Goal: Transaction & Acquisition: Purchase product/service

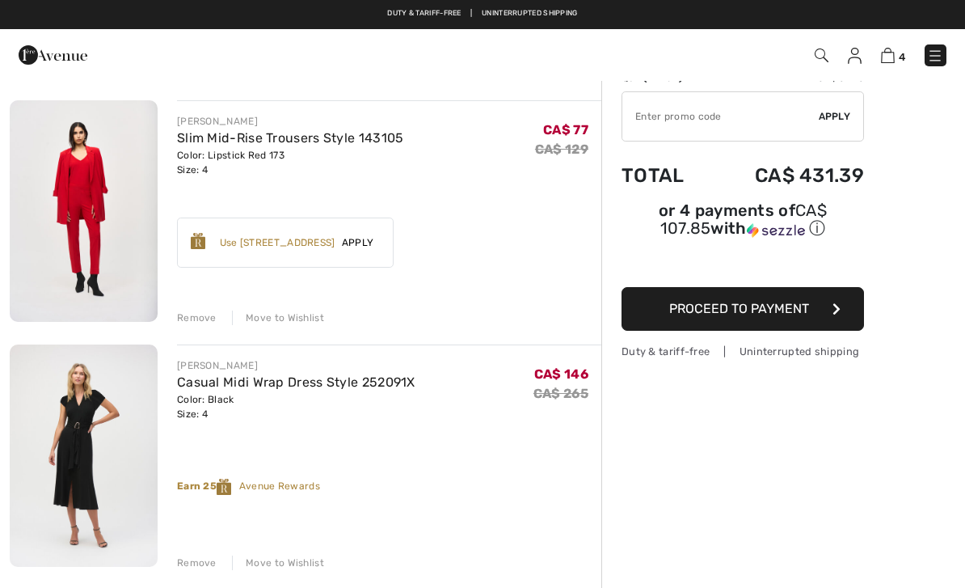
scroll to position [110, 0]
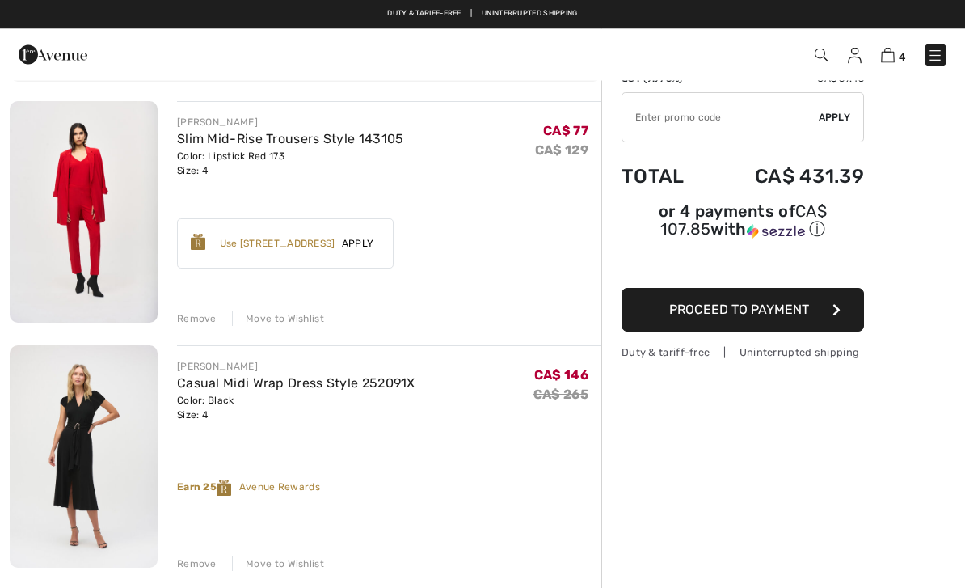
click at [369, 384] on link "Casual Midi Wrap Dress Style 252091X" at bounding box center [296, 383] width 239 height 15
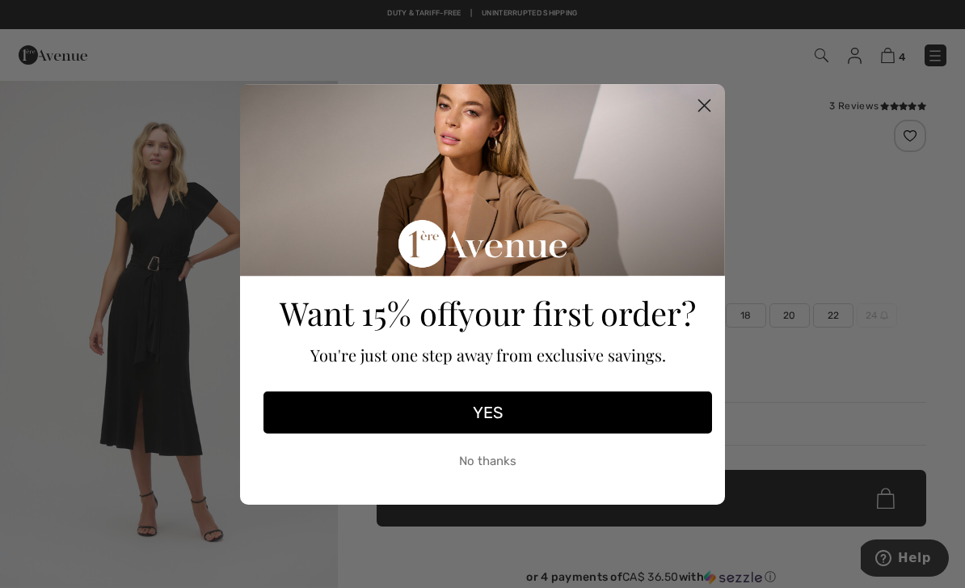
click at [703, 95] on circle "Close dialog" at bounding box center [704, 104] width 27 height 27
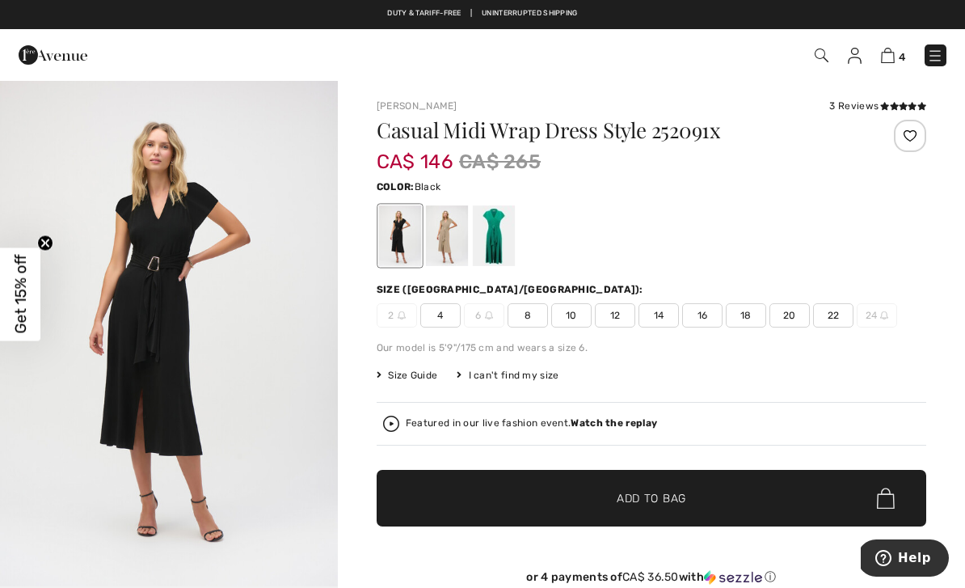
click at [158, 346] on img "1 / 2" at bounding box center [169, 332] width 338 height 507
click at [454, 238] on div at bounding box center [447, 235] width 42 height 61
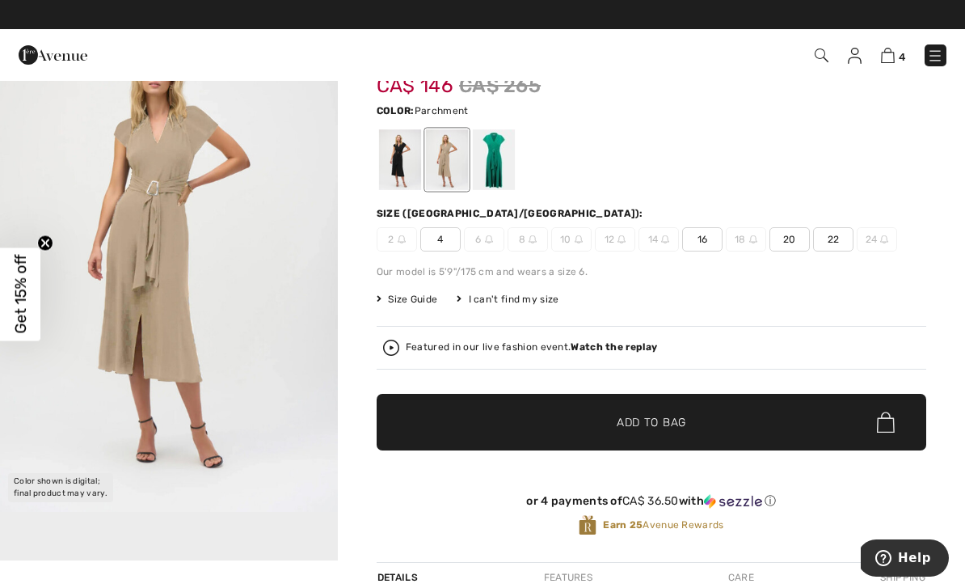
scroll to position [70, 0]
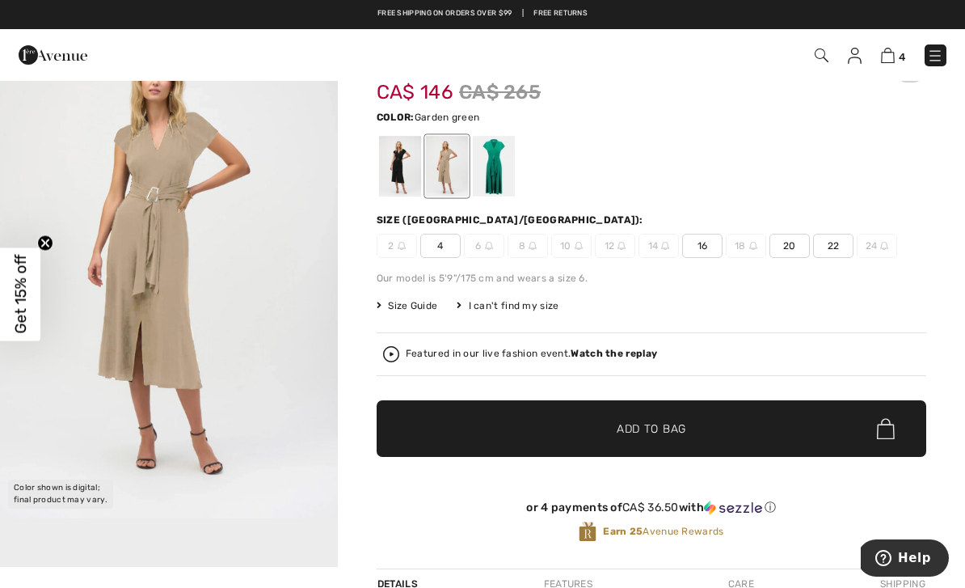
click at [502, 180] on div at bounding box center [494, 166] width 42 height 61
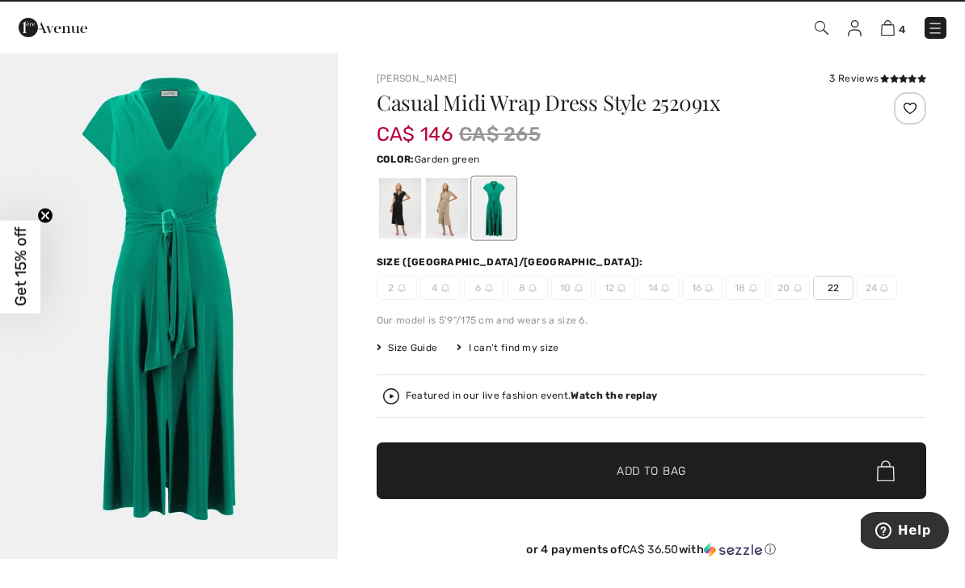
scroll to position [27, 0]
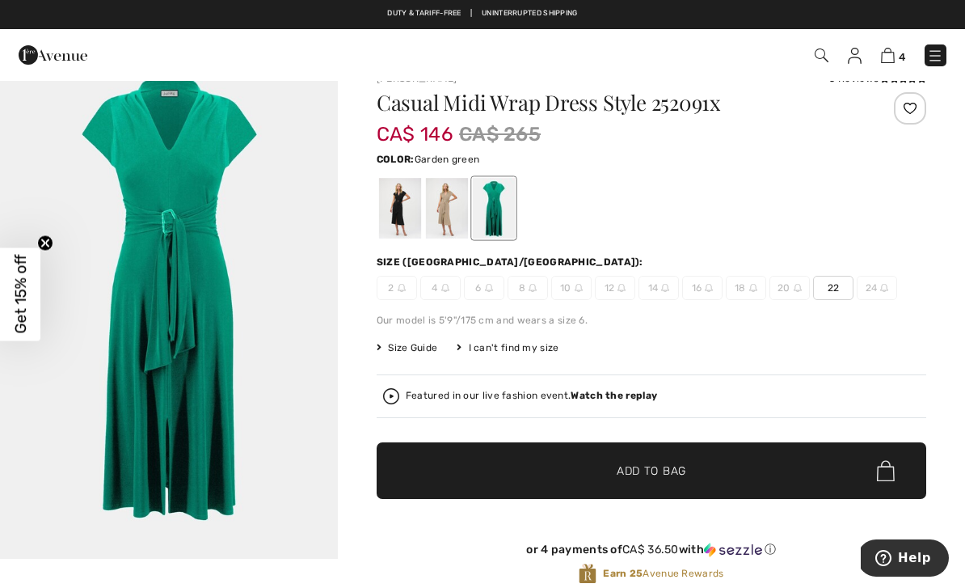
click at [450, 218] on div at bounding box center [447, 208] width 42 height 61
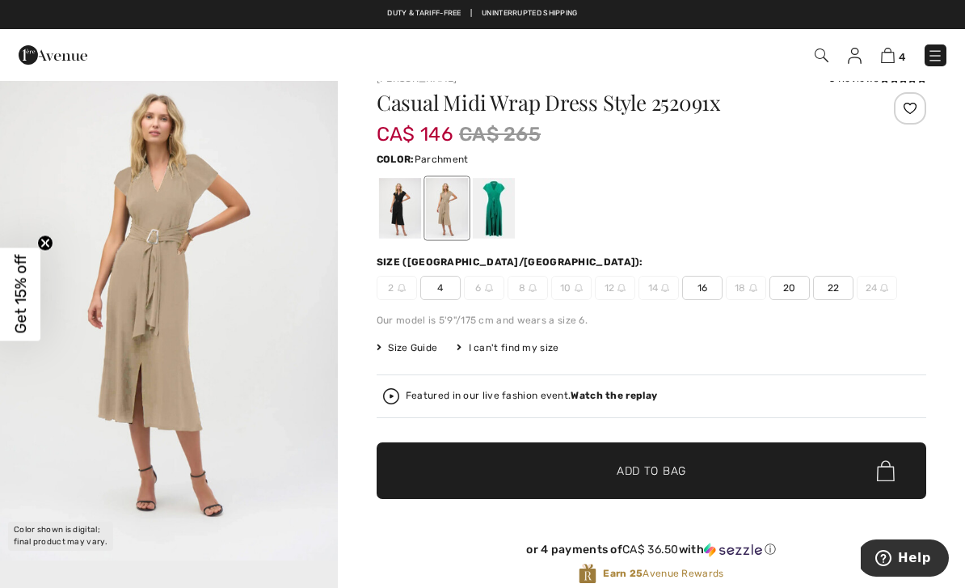
click at [401, 206] on div at bounding box center [400, 208] width 42 height 61
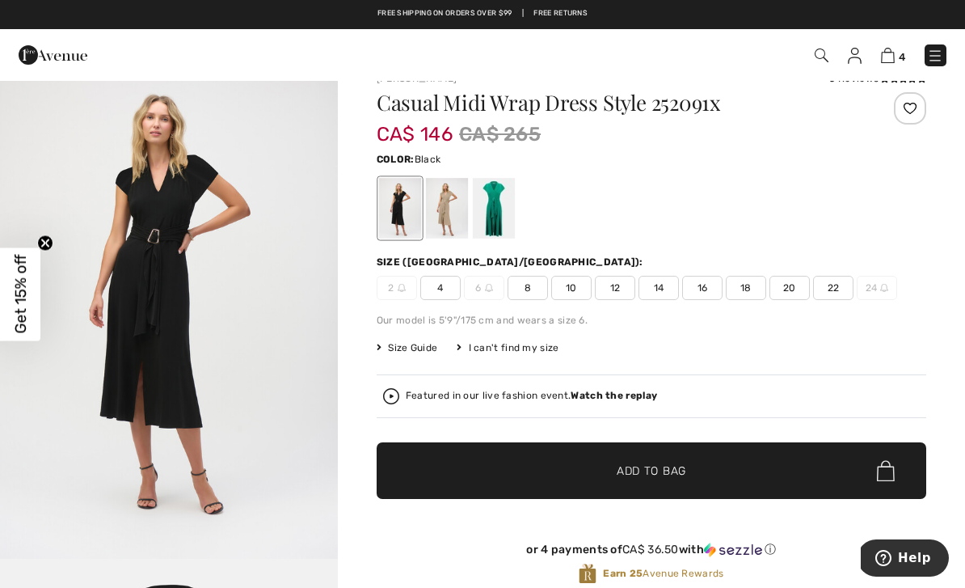
click at [451, 399] on div "Featured in our live fashion event. Watch the replay" at bounding box center [531, 396] width 251 height 11
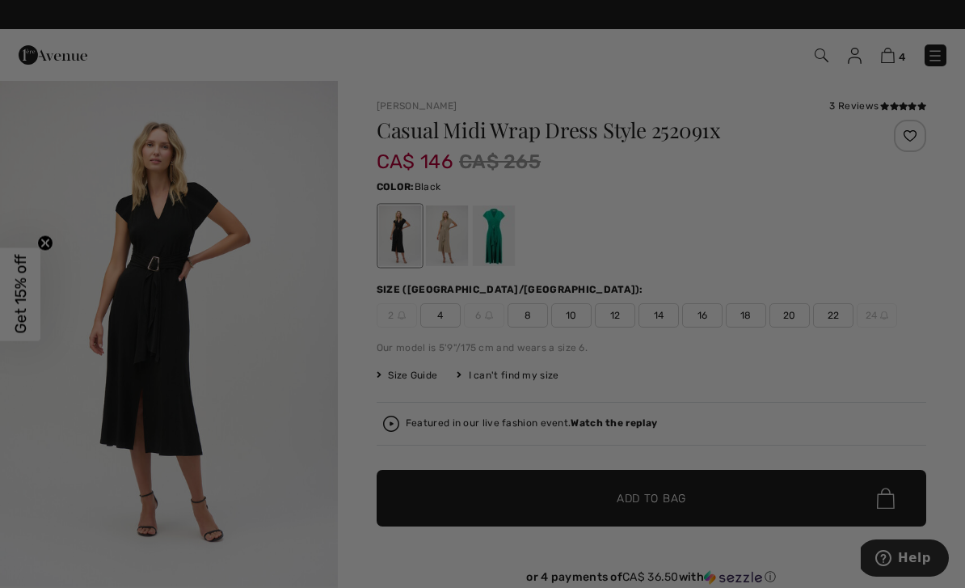
scroll to position [0, 0]
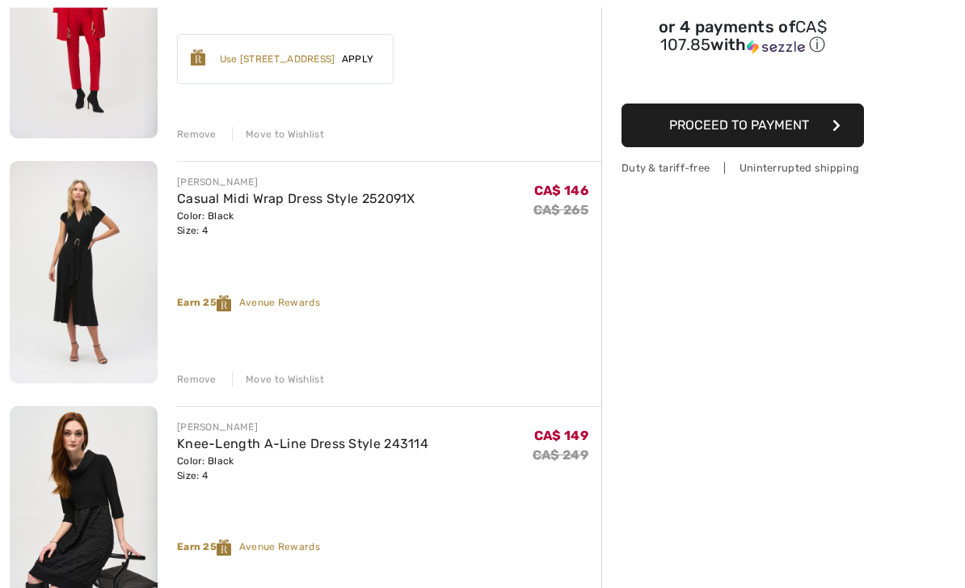
scroll to position [295, 0]
click at [239, 446] on link "Knee-Length A-Line Dress Style 243114" at bounding box center [302, 443] width 251 height 15
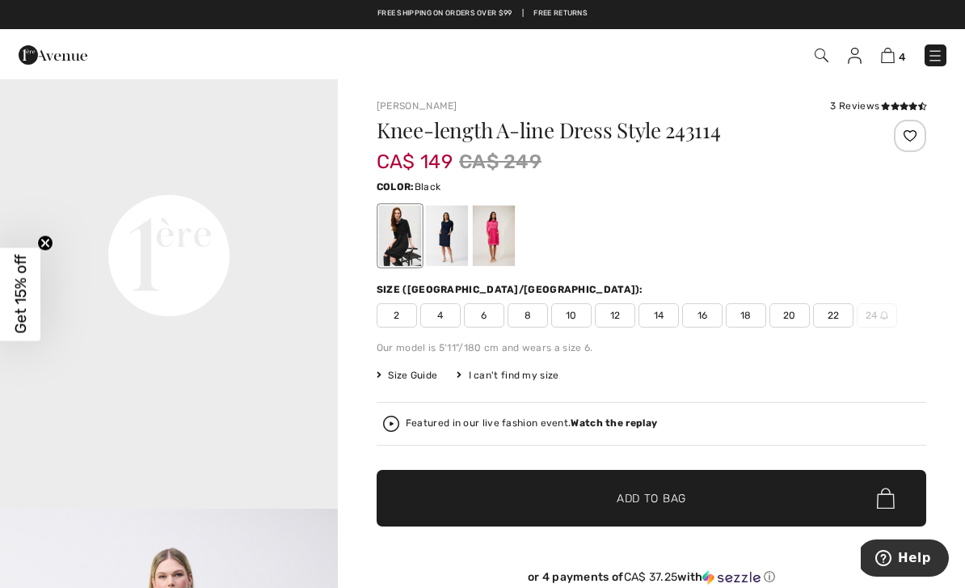
scroll to position [1092, 0]
click at [857, 61] on img at bounding box center [855, 56] width 14 height 16
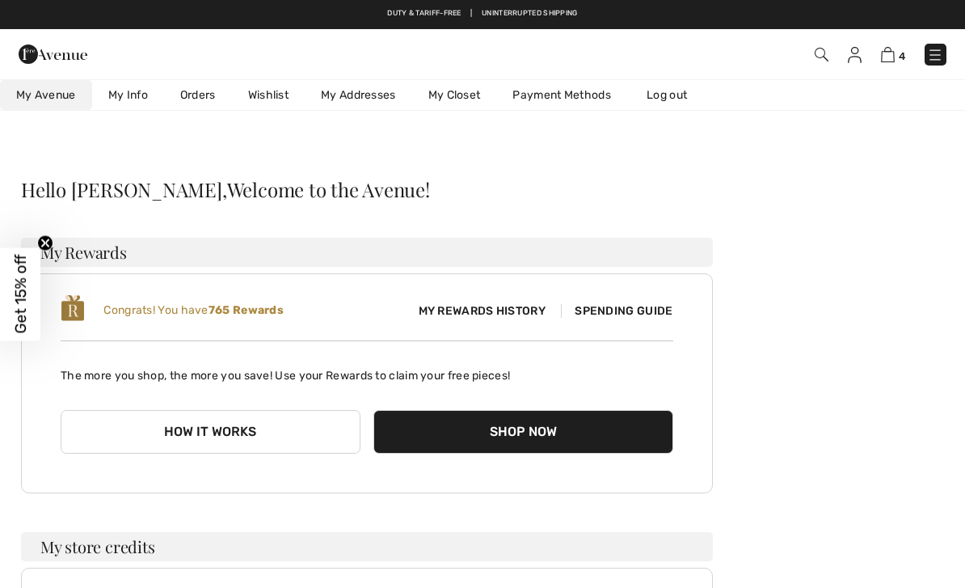
click at [269, 99] on link "Wishlist" at bounding box center [268, 95] width 73 height 30
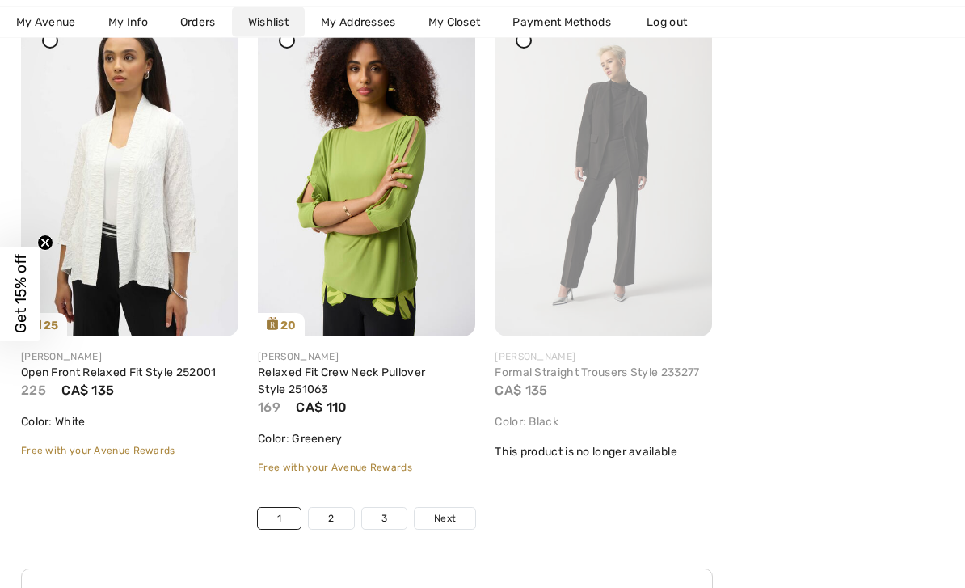
scroll to position [5707, 0]
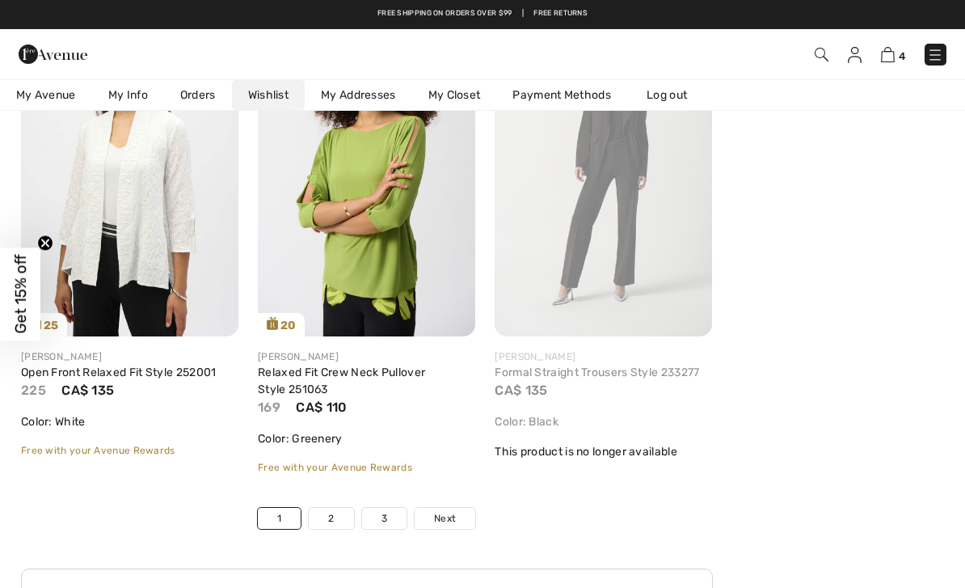
click at [336, 529] on link "2" at bounding box center [331, 518] width 44 height 21
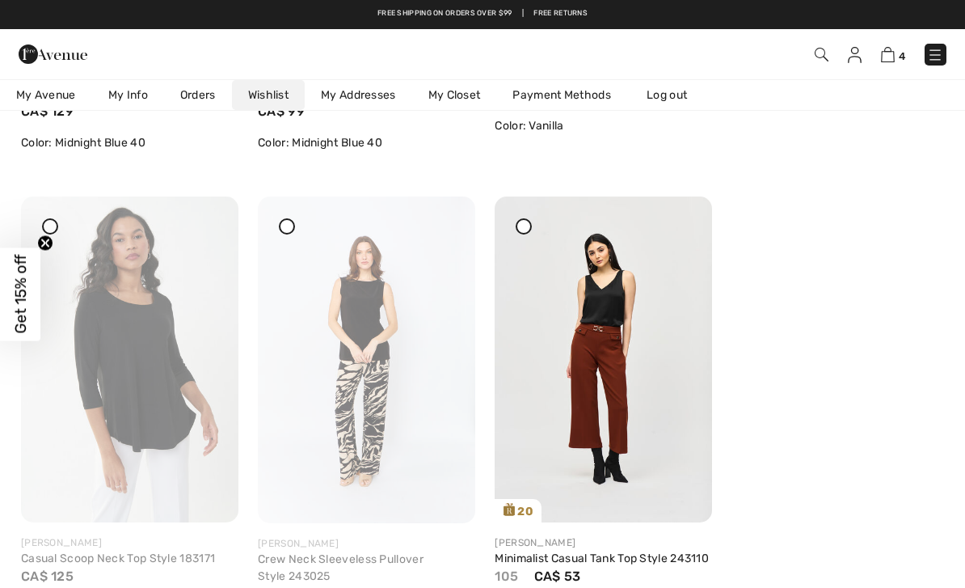
scroll to position [5027, 0]
click at [685, 214] on icon at bounding box center [681, 208] width 10 height 11
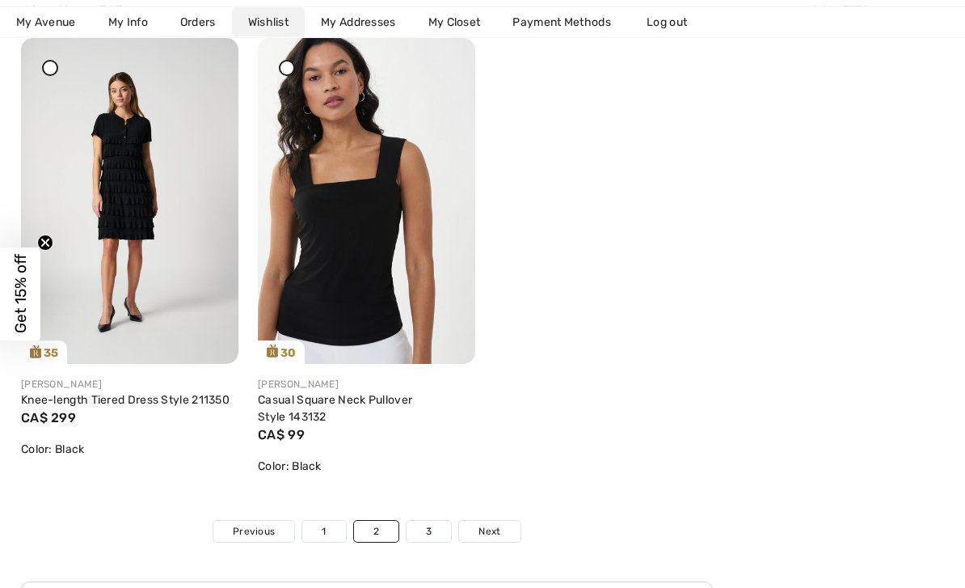
scroll to position [5686, 0]
click at [435, 527] on link "3" at bounding box center [429, 531] width 44 height 21
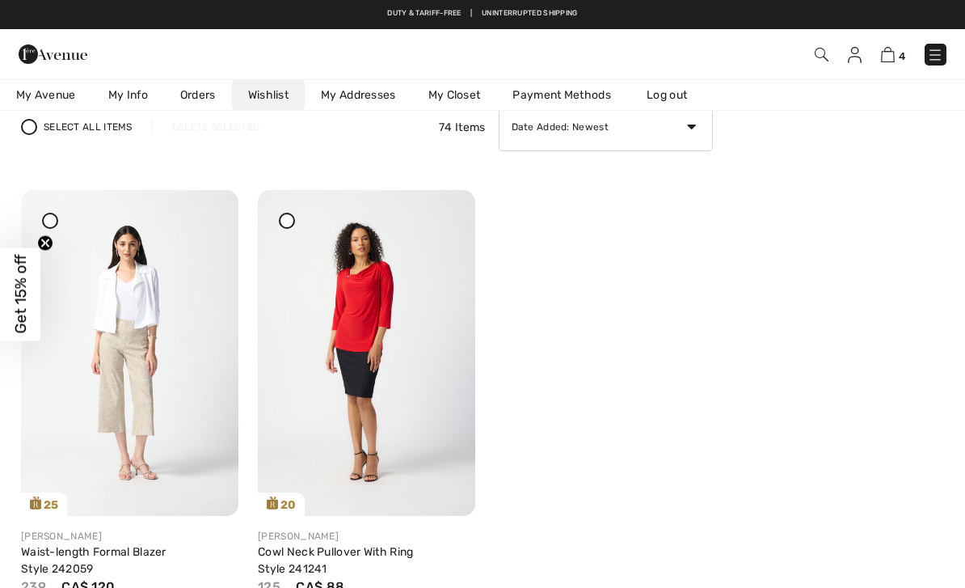
scroll to position [139, 0]
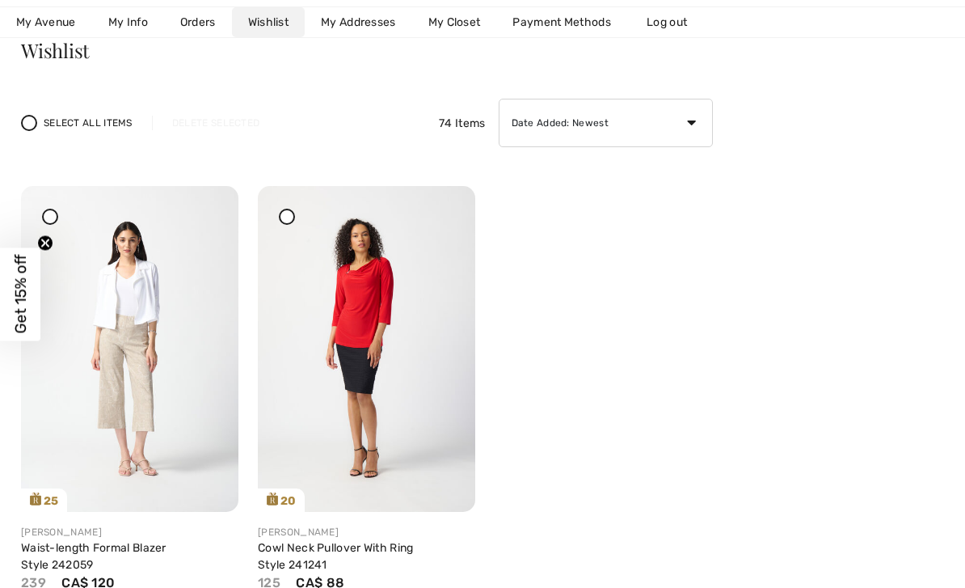
click at [453, 209] on div at bounding box center [444, 197] width 23 height 23
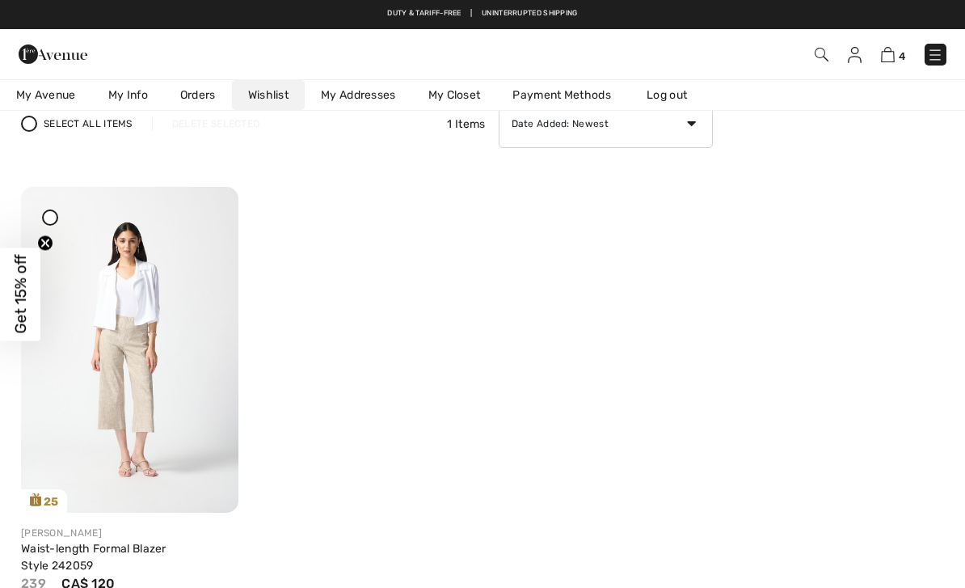
scroll to position [137, 0]
click at [123, 355] on img at bounding box center [130, 351] width 218 height 326
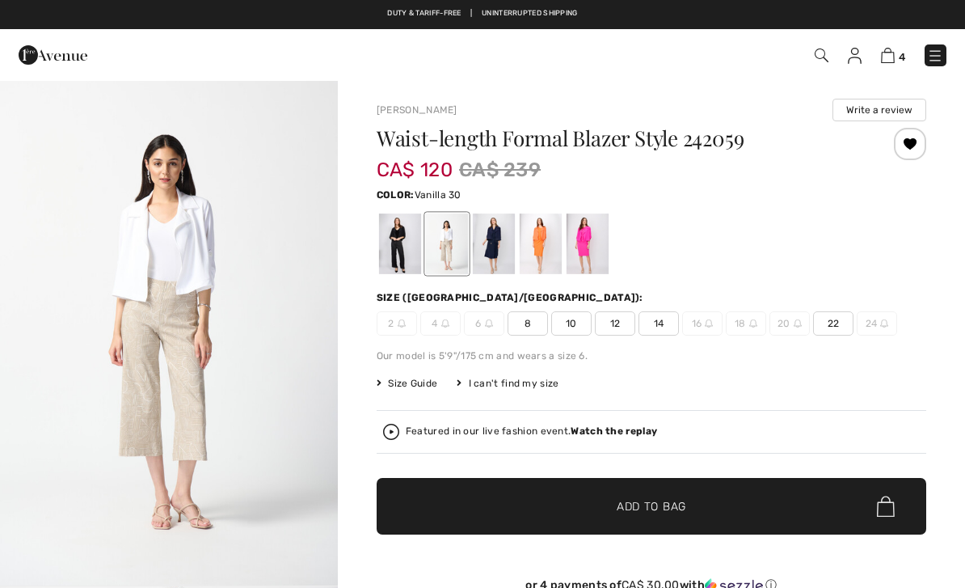
checkbox input "true"
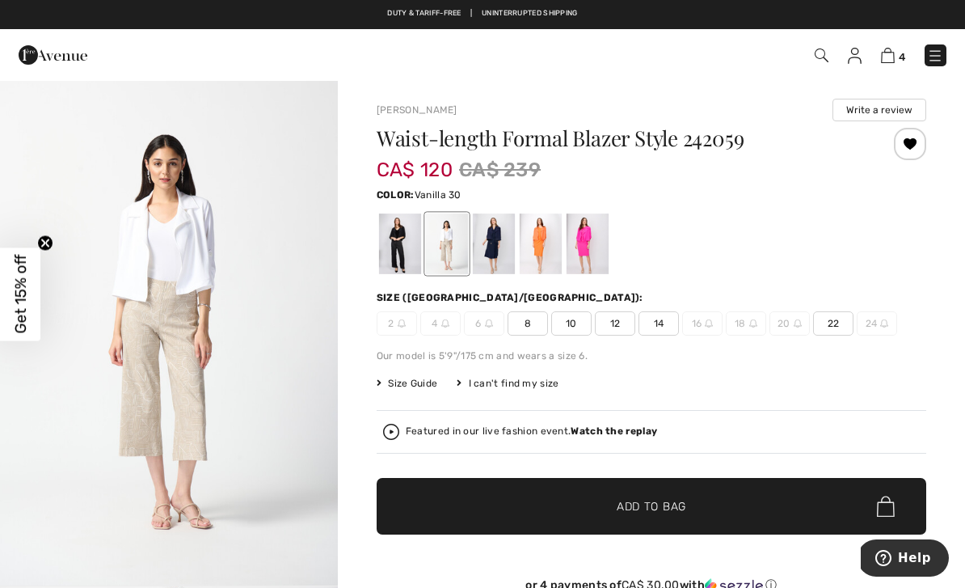
click at [399, 239] on div at bounding box center [400, 243] width 42 height 61
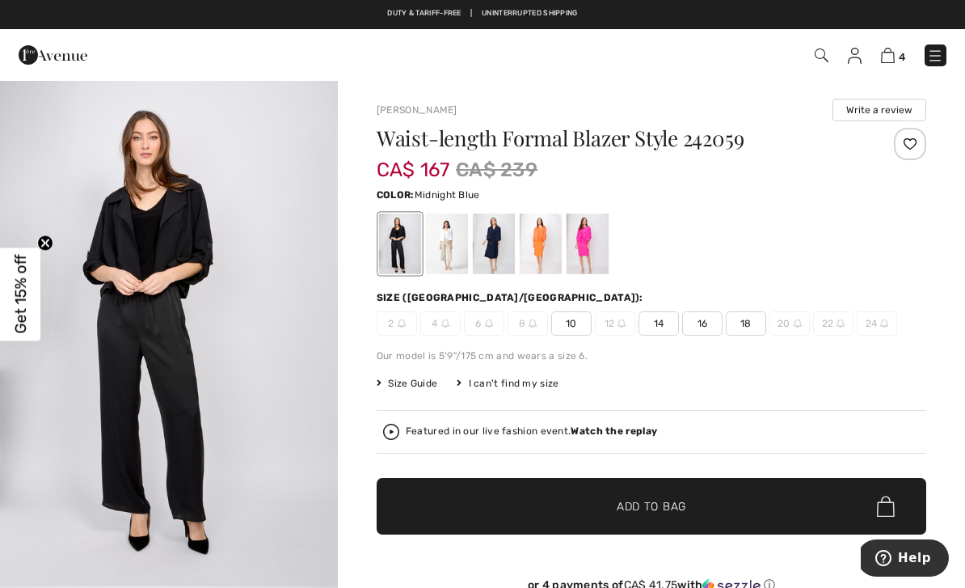
click at [501, 249] on div at bounding box center [494, 243] width 42 height 61
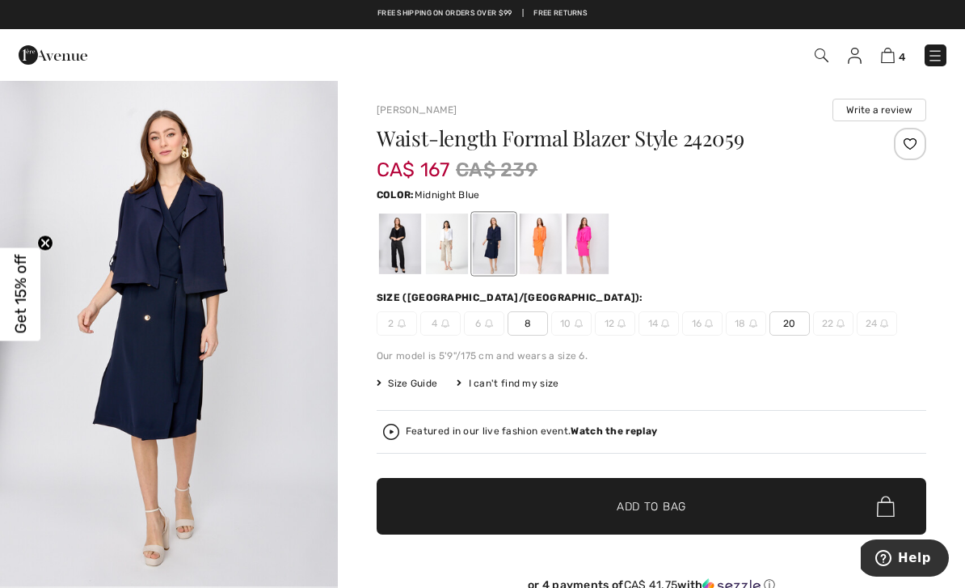
click at [541, 256] on div at bounding box center [541, 243] width 42 height 61
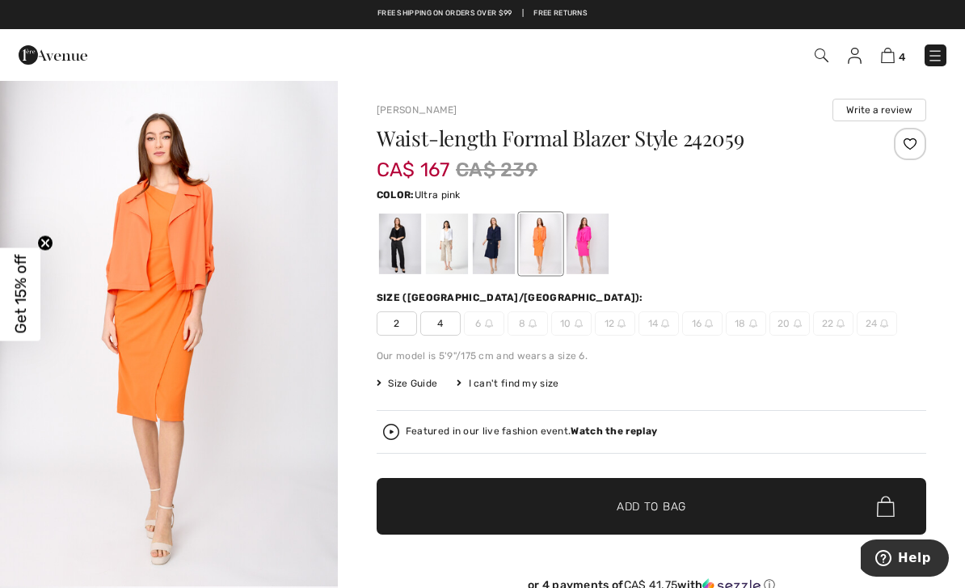
click at [595, 246] on div at bounding box center [588, 243] width 42 height 61
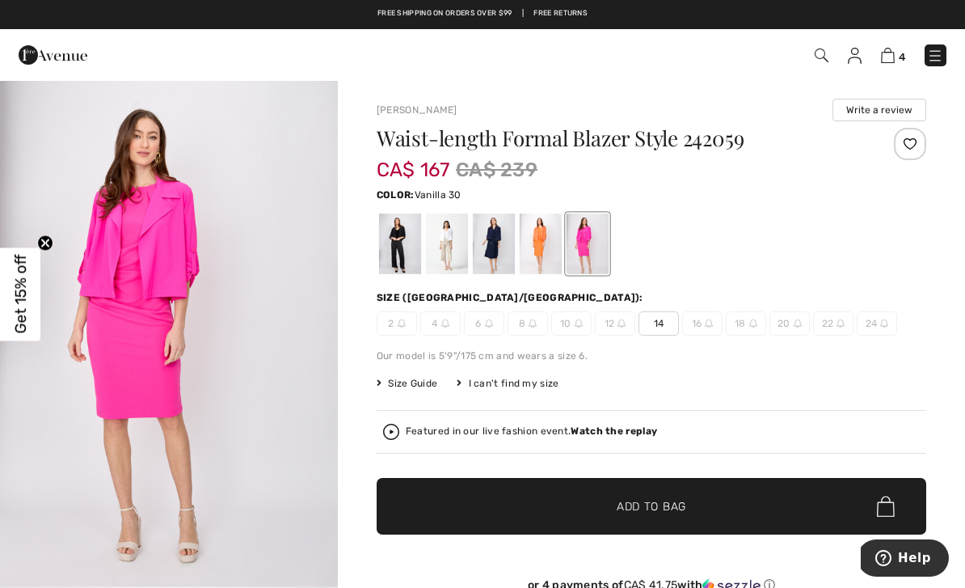
click at [458, 249] on div at bounding box center [447, 243] width 42 height 61
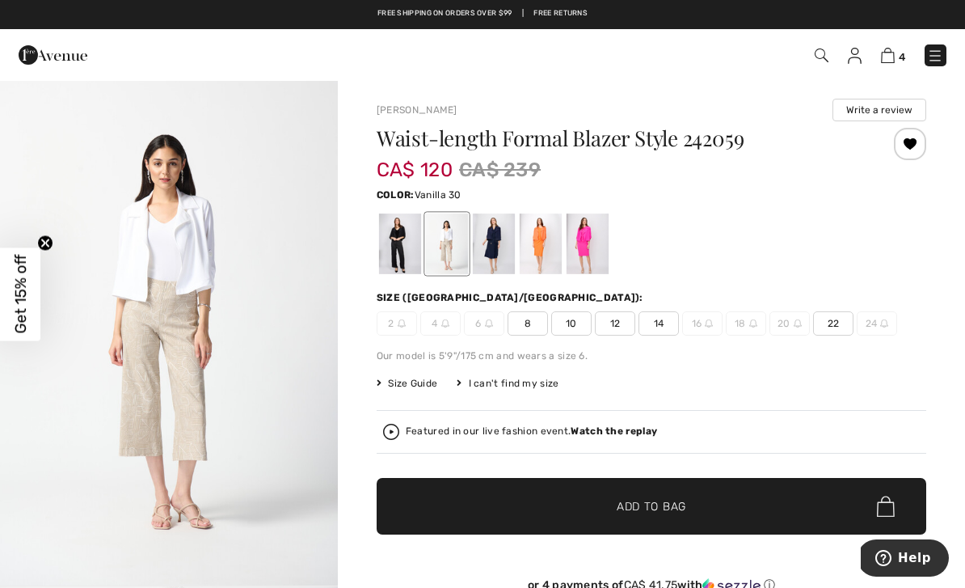
click at [906, 150] on div at bounding box center [910, 144] width 32 height 32
click at [857, 61] on img at bounding box center [855, 56] width 14 height 16
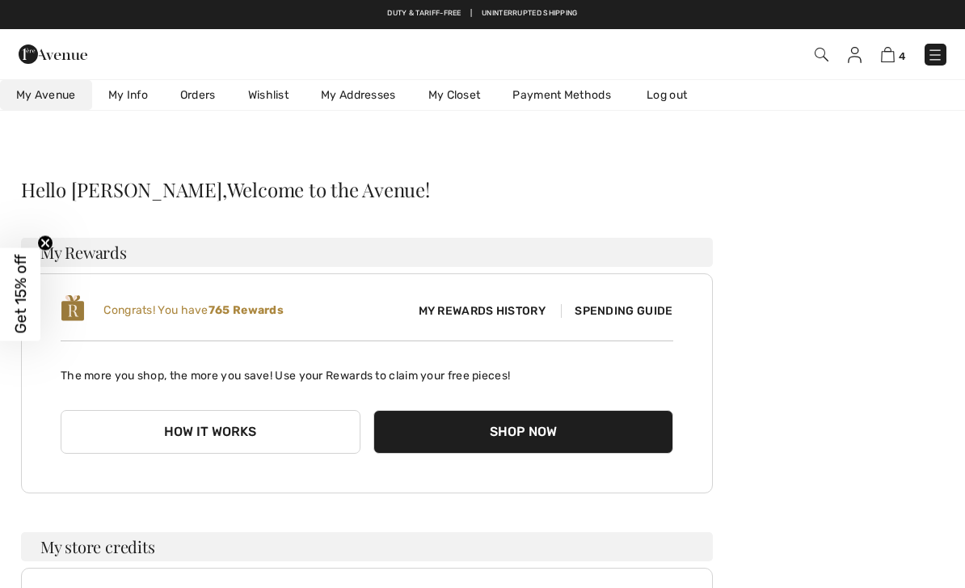
click at [277, 97] on link "Wishlist" at bounding box center [268, 95] width 73 height 30
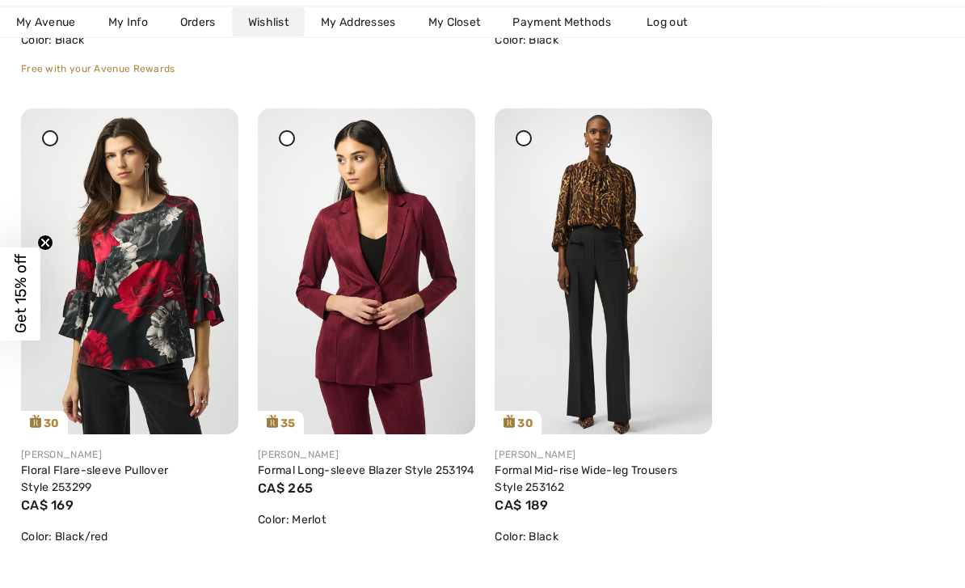
scroll to position [714, 0]
click at [415, 471] on link "Formal Long-sleeve Blazer Style 253194" at bounding box center [366, 470] width 217 height 14
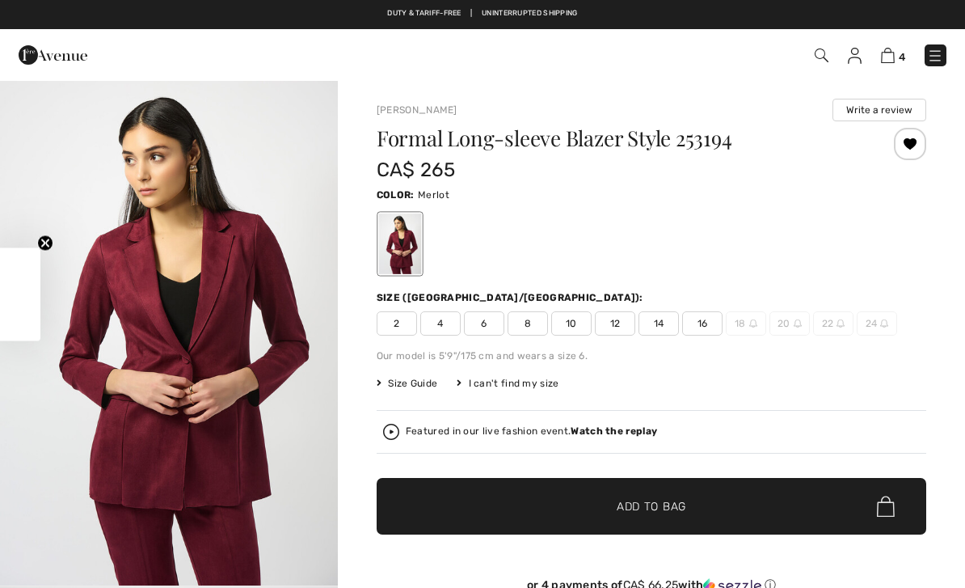
checkbox input "true"
click at [496, 435] on div "Featured in our live fashion event. Watch the replay" at bounding box center [531, 431] width 251 height 11
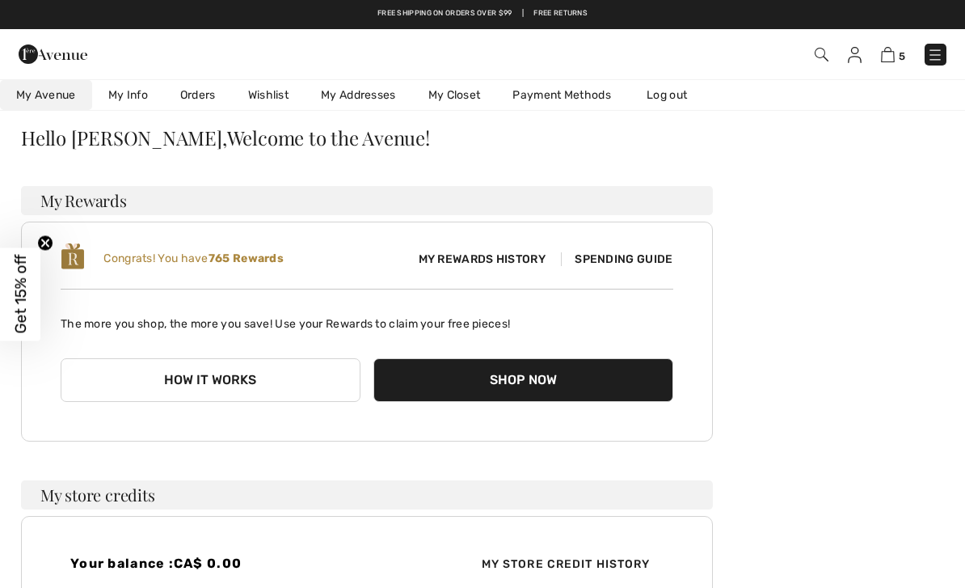
scroll to position [50, 0]
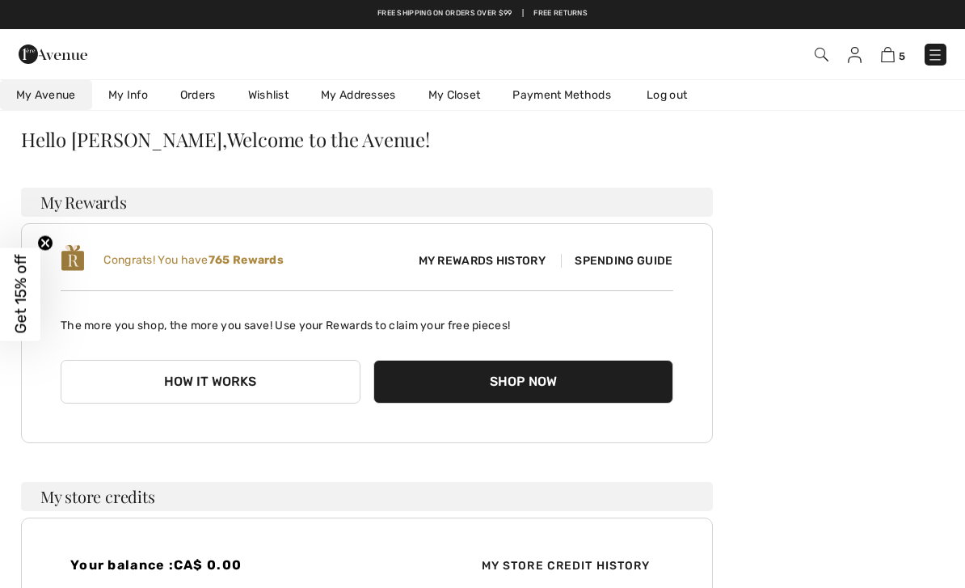
click at [660, 258] on span "Spending Guide" at bounding box center [617, 261] width 112 height 14
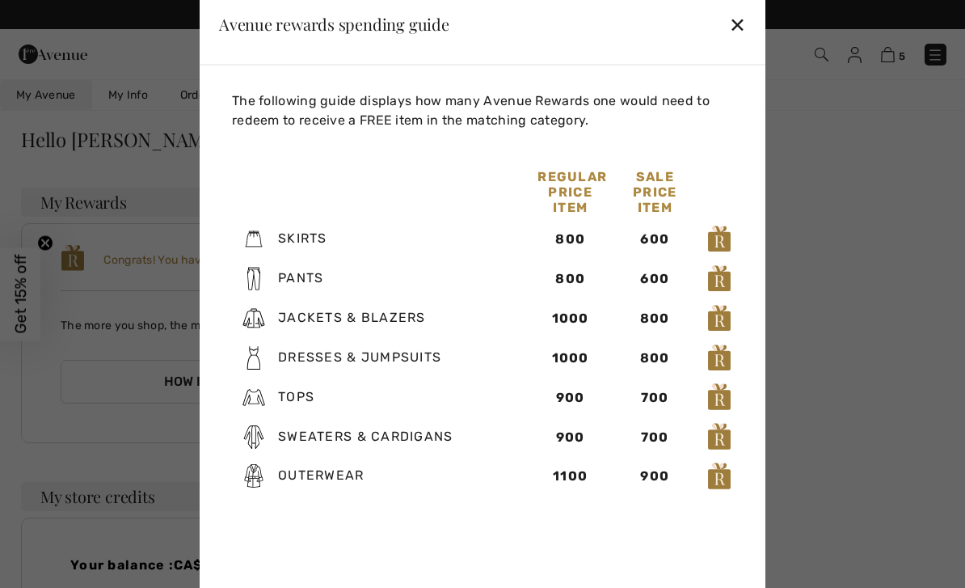
click at [744, 41] on div "✕" at bounding box center [737, 24] width 17 height 34
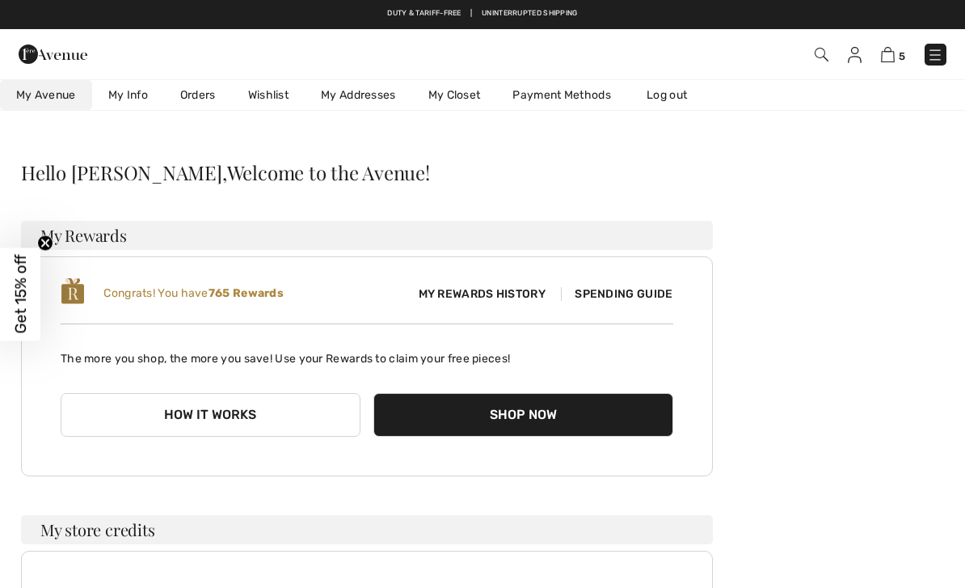
scroll to position [14, 0]
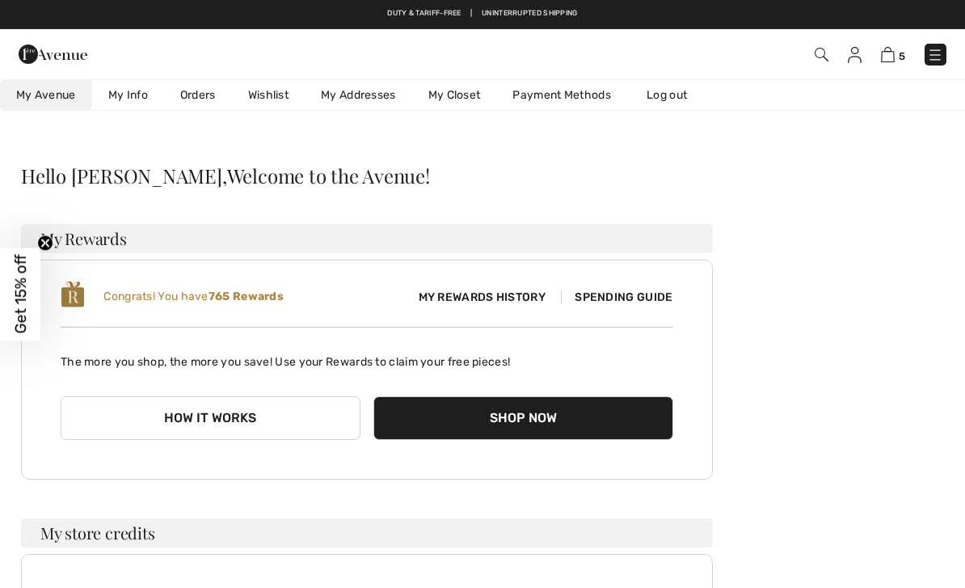
click at [264, 91] on link "Wishlist" at bounding box center [268, 95] width 73 height 30
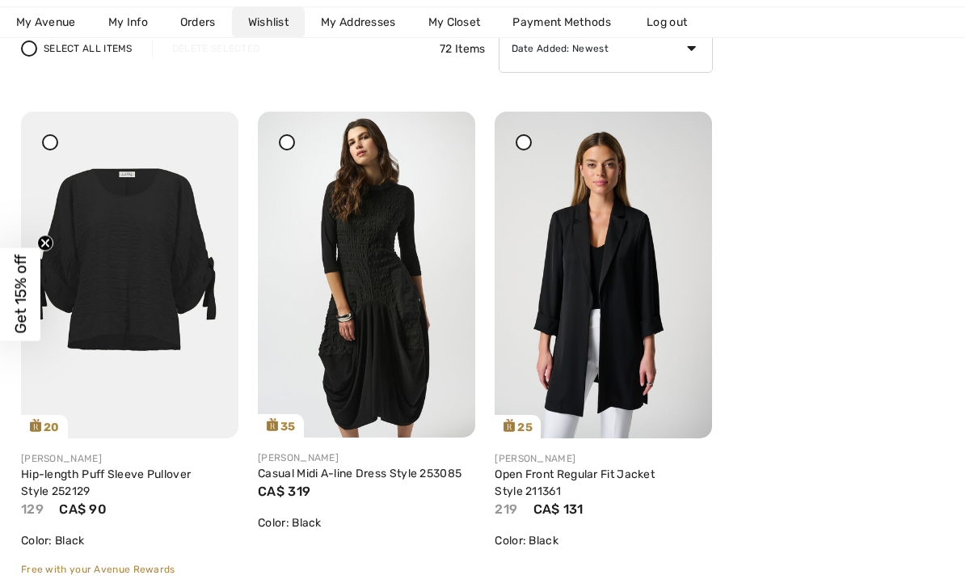
scroll to position [213, 0]
click at [645, 471] on link "Open Front Regular Fit Jacket Style 211361" at bounding box center [575, 482] width 160 height 31
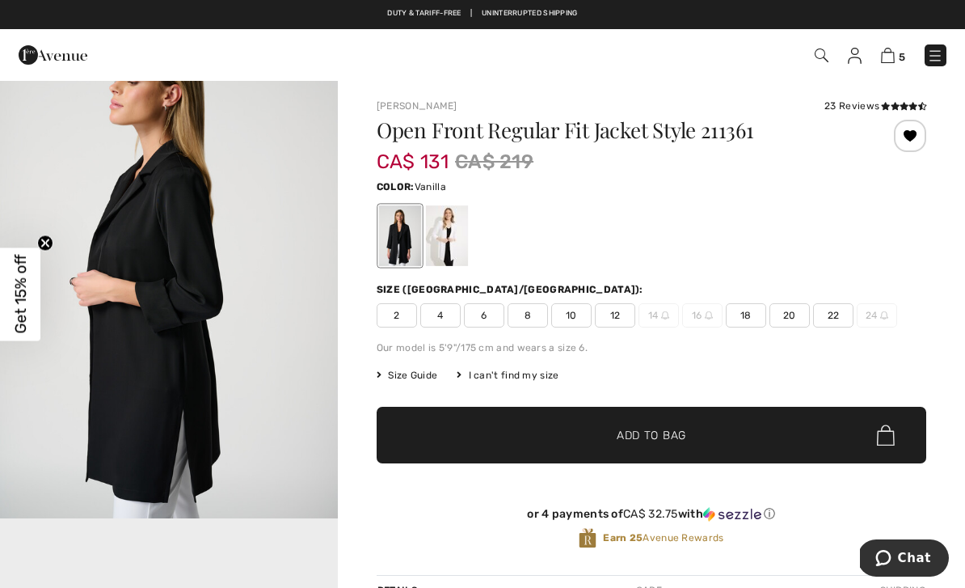
click at [451, 237] on div at bounding box center [447, 235] width 42 height 61
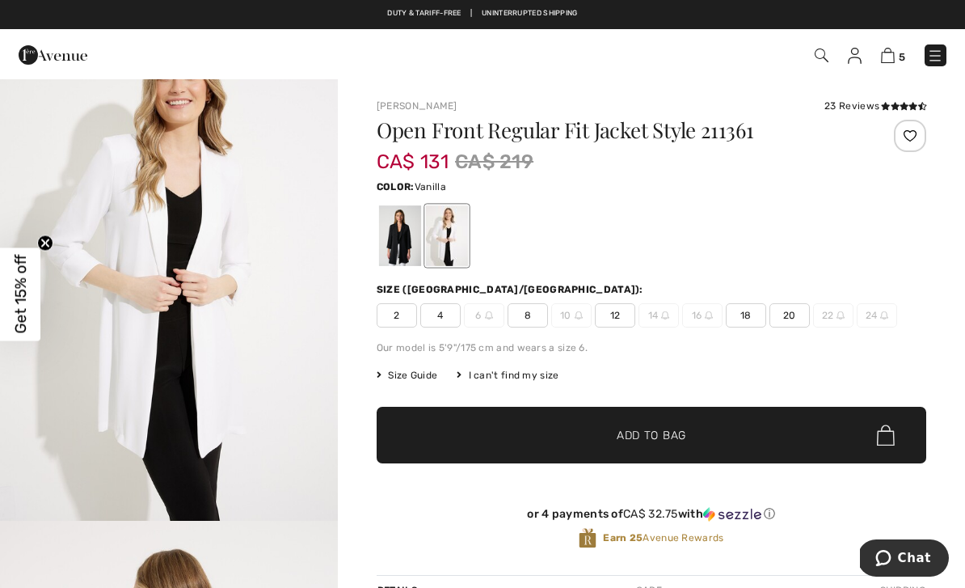
scroll to position [65, 0]
click at [399, 245] on div at bounding box center [400, 235] width 42 height 61
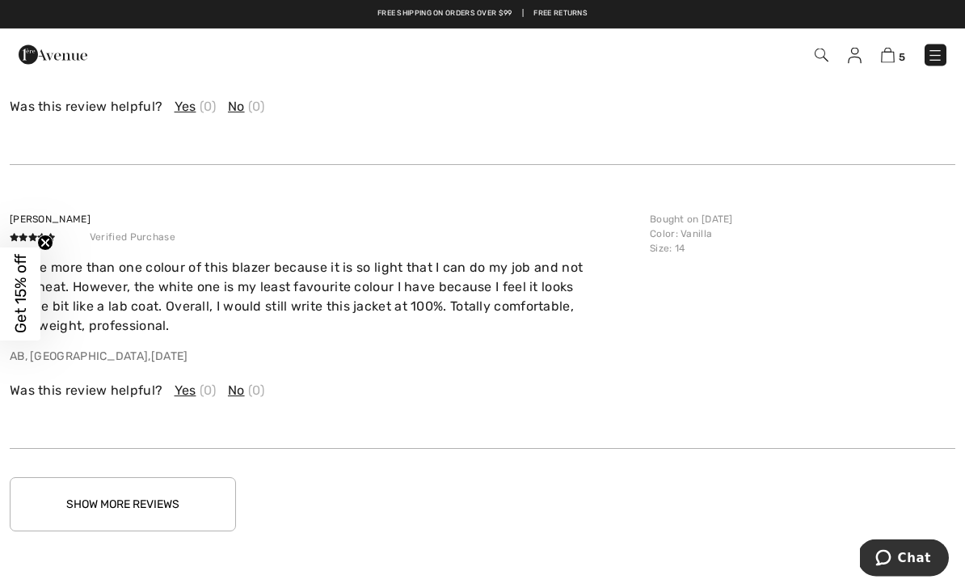
scroll to position [2529, 0]
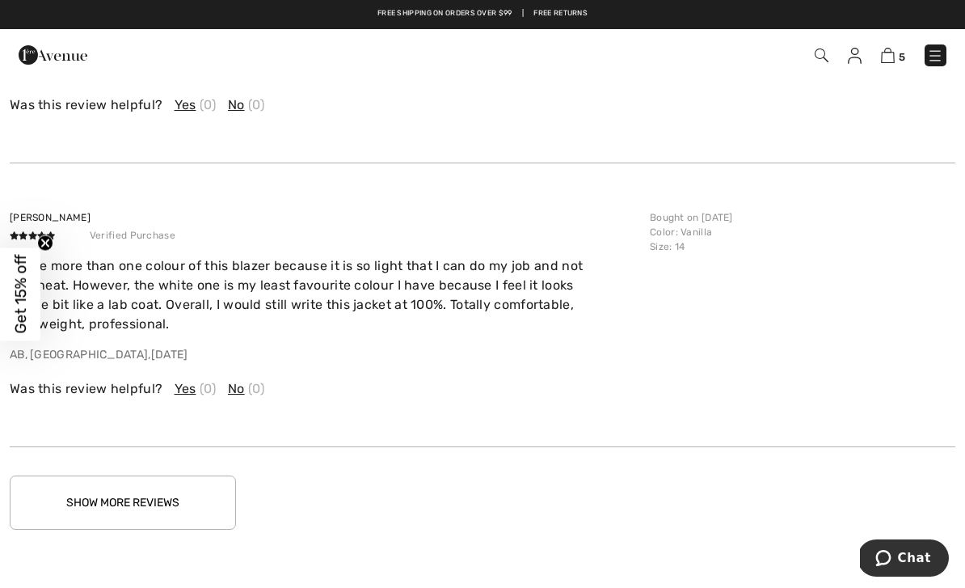
click at [129, 475] on button "Show More Reviews" at bounding box center [123, 502] width 226 height 54
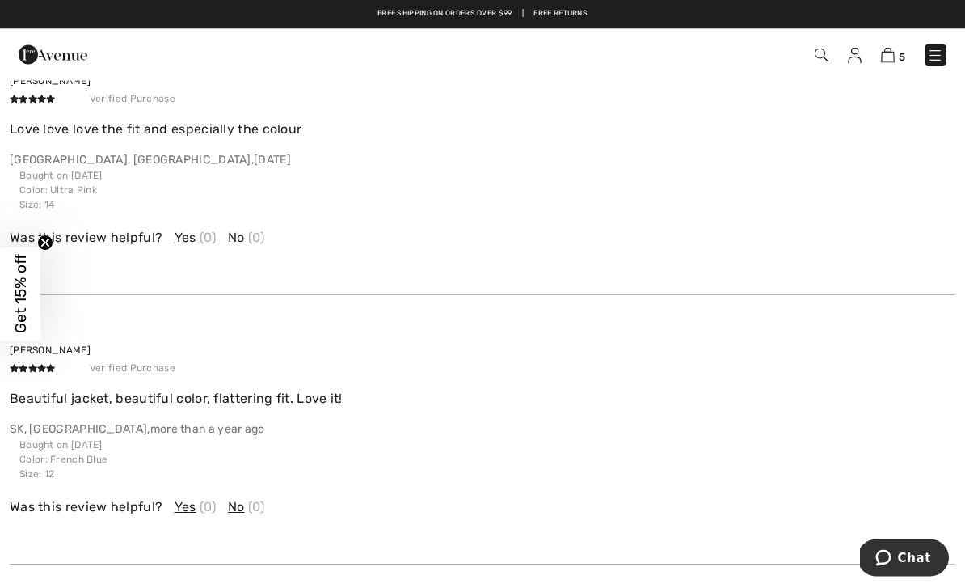
scroll to position [3286, 0]
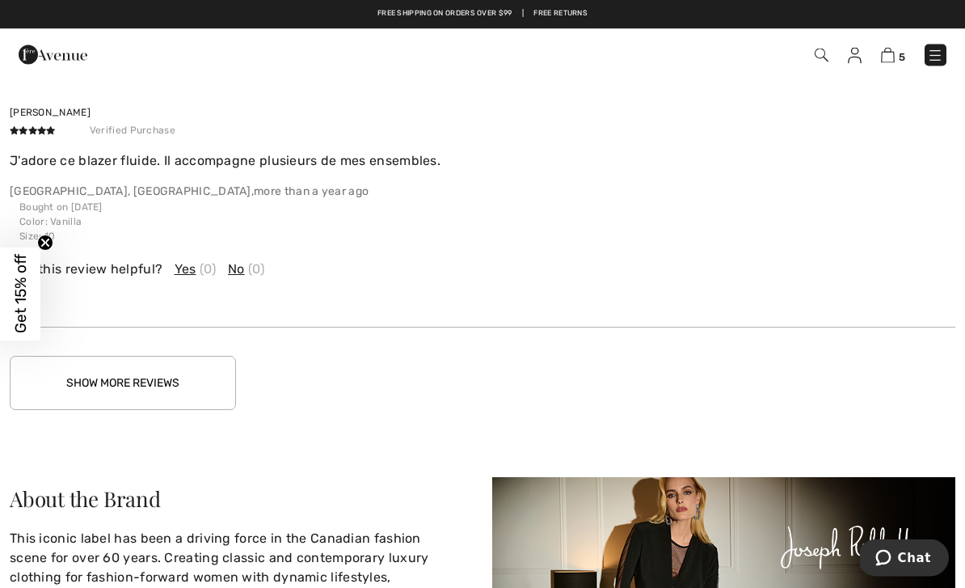
scroll to position [4434, 0]
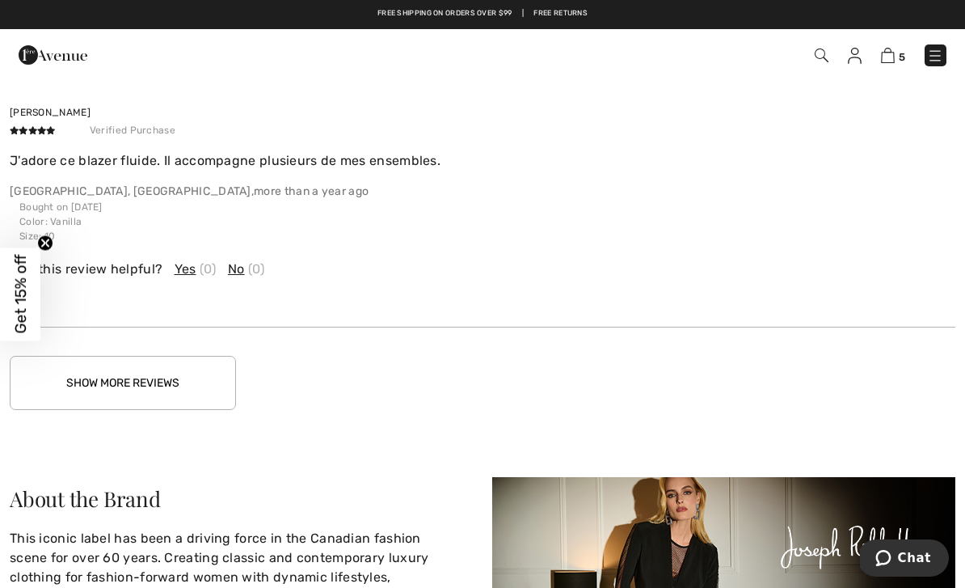
click at [141, 365] on button "Show More Reviews" at bounding box center [123, 383] width 226 height 54
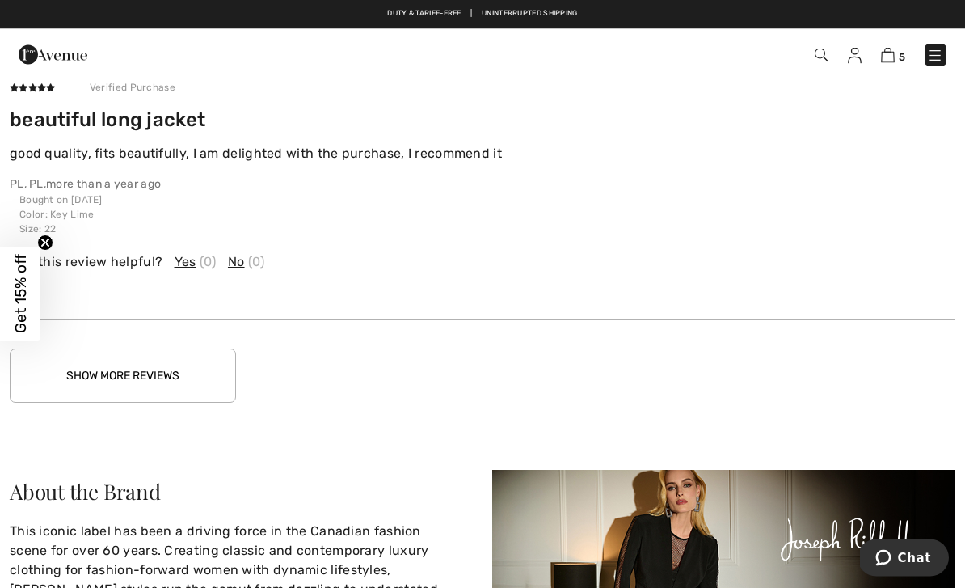
scroll to position [5305, 0]
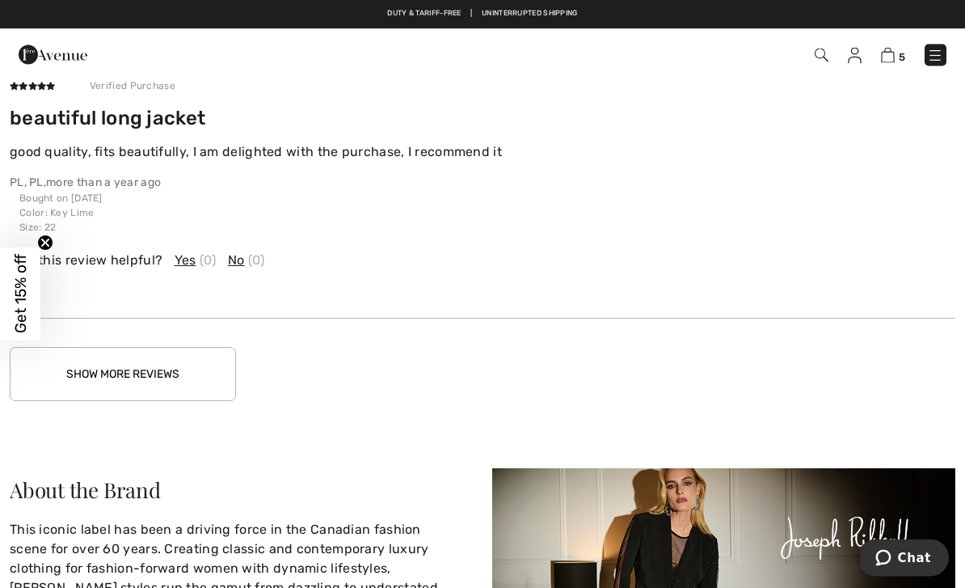
click at [143, 348] on button "Show More Reviews" at bounding box center [123, 375] width 226 height 54
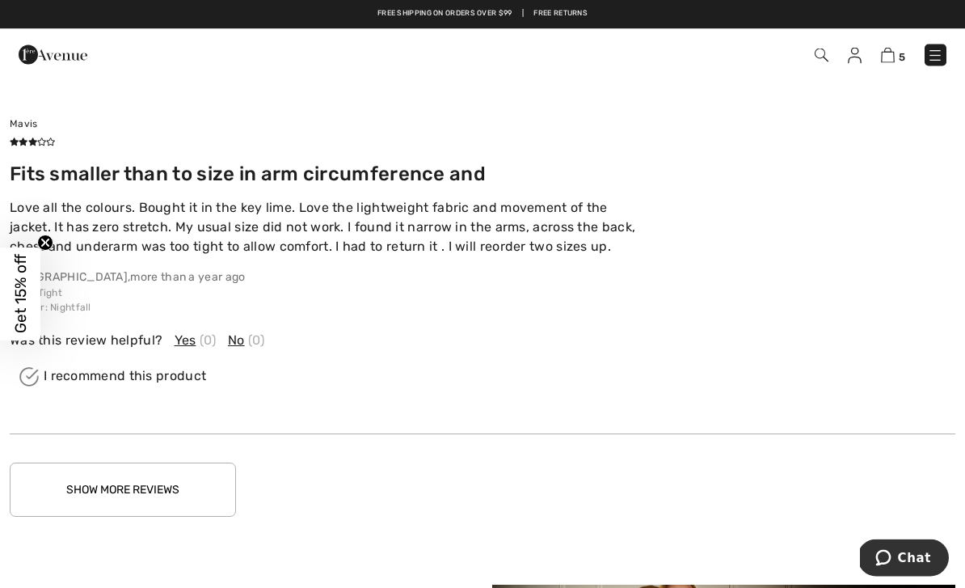
scroll to position [6132, 0]
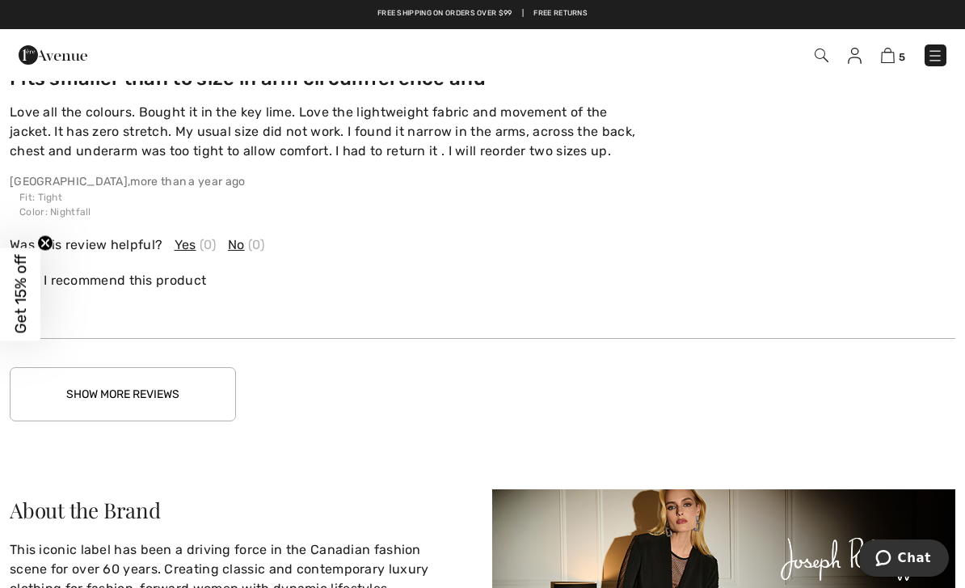
click at [116, 367] on button "Show More Reviews" at bounding box center [123, 394] width 226 height 54
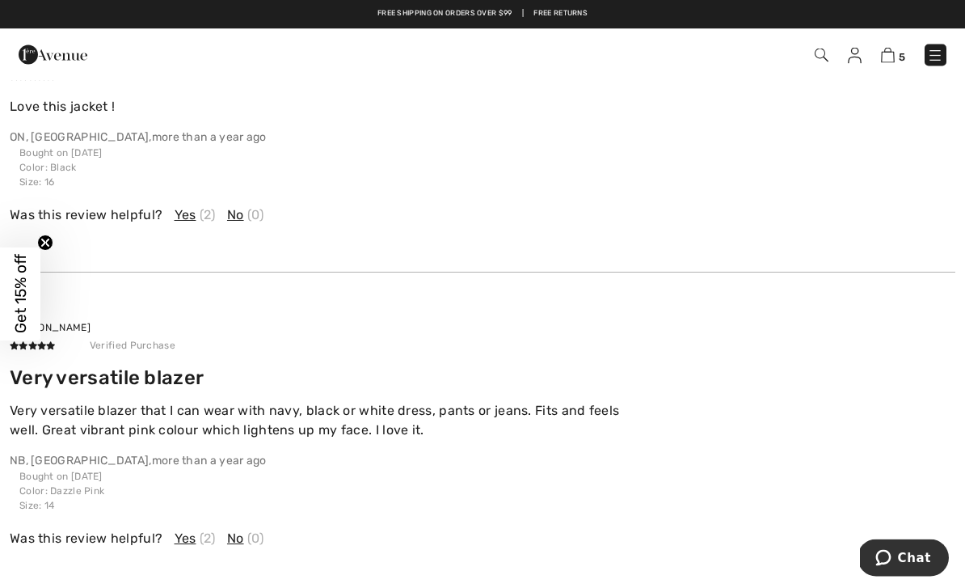
scroll to position [6887, 0]
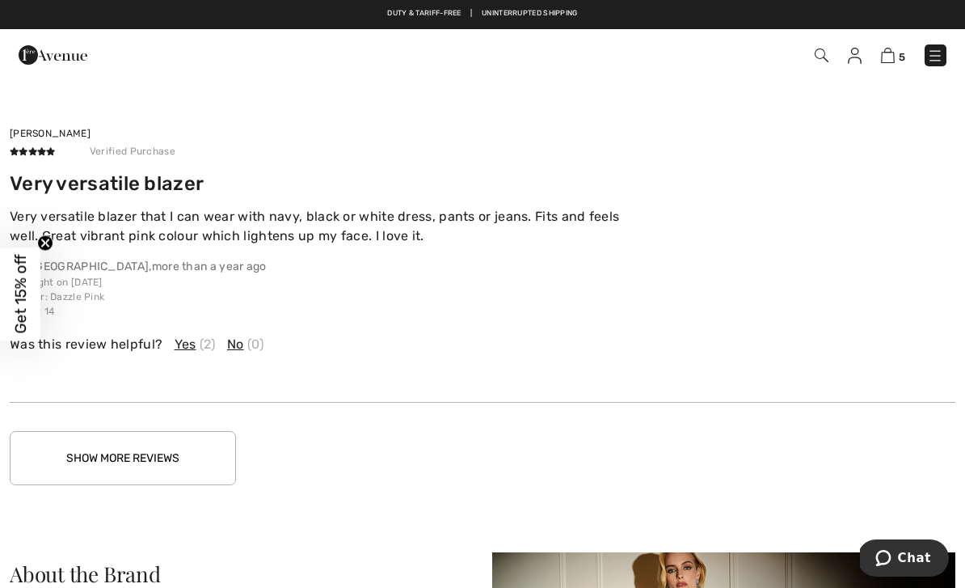
click at [83, 431] on button "Show More Reviews" at bounding box center [123, 458] width 226 height 54
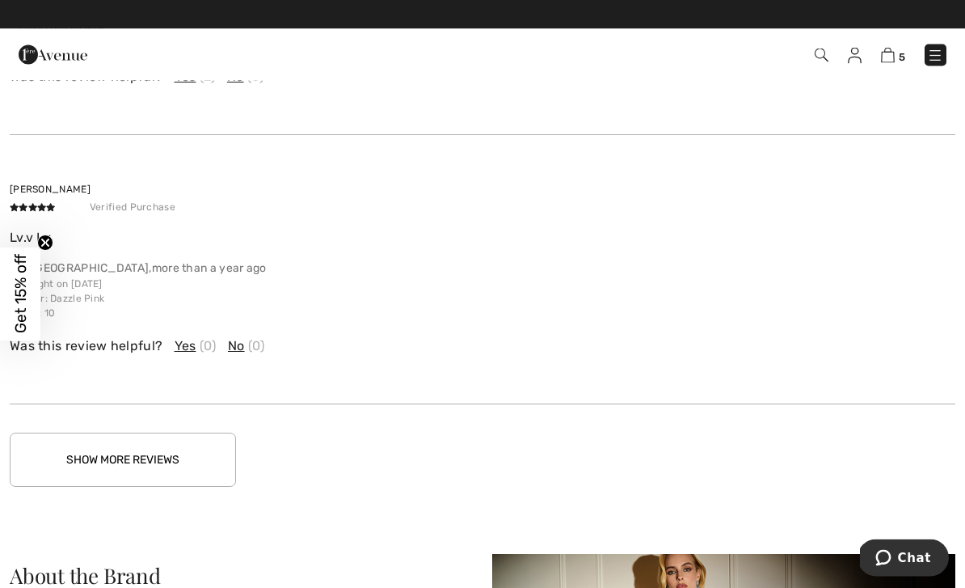
scroll to position [7907, 0]
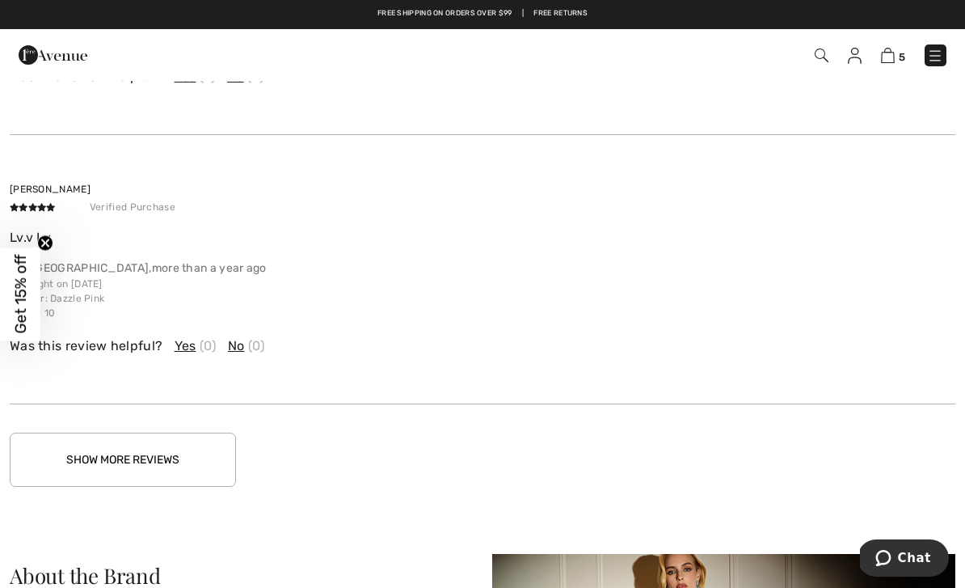
click at [94, 433] on button "Show More Reviews" at bounding box center [123, 460] width 226 height 54
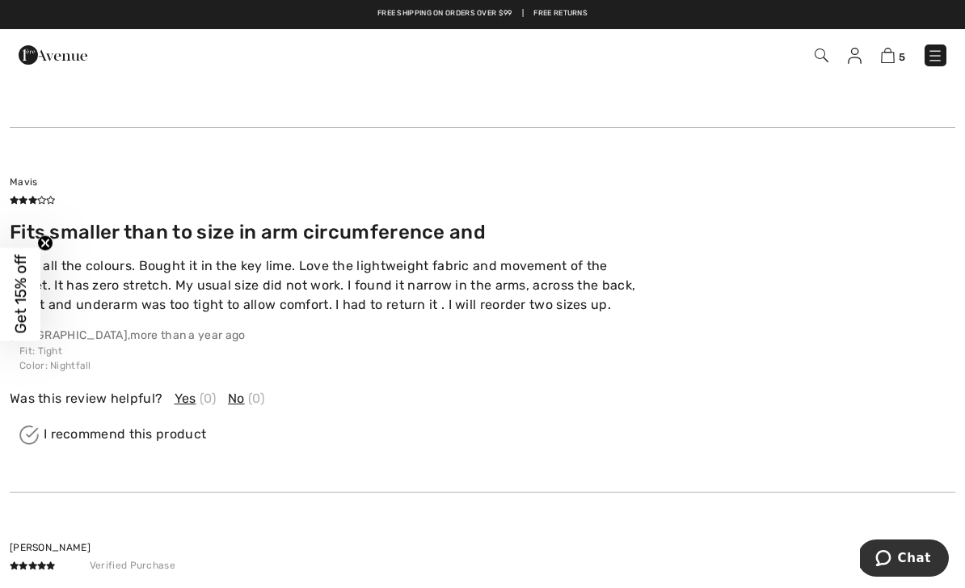
scroll to position [6069, 0]
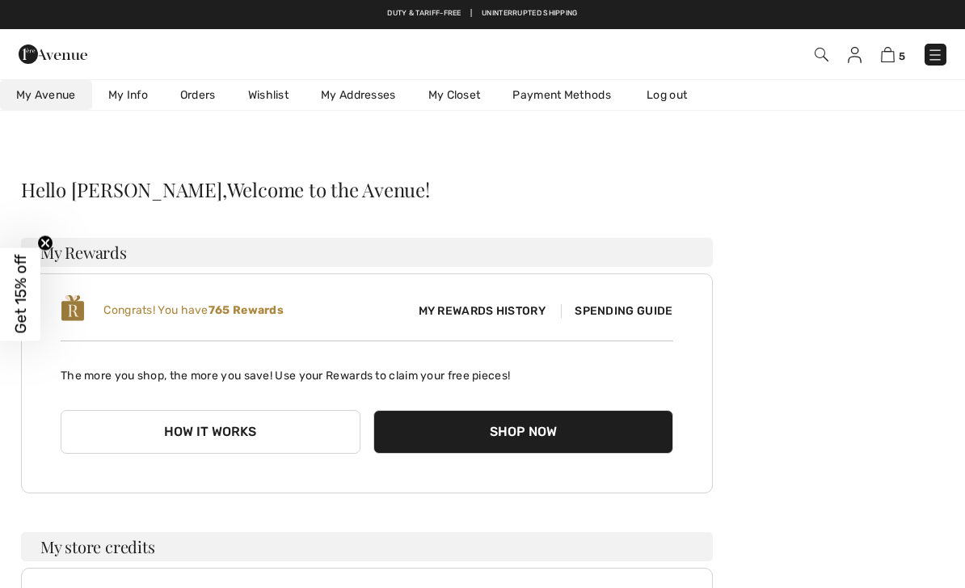
click at [272, 99] on link "Wishlist" at bounding box center [268, 95] width 73 height 30
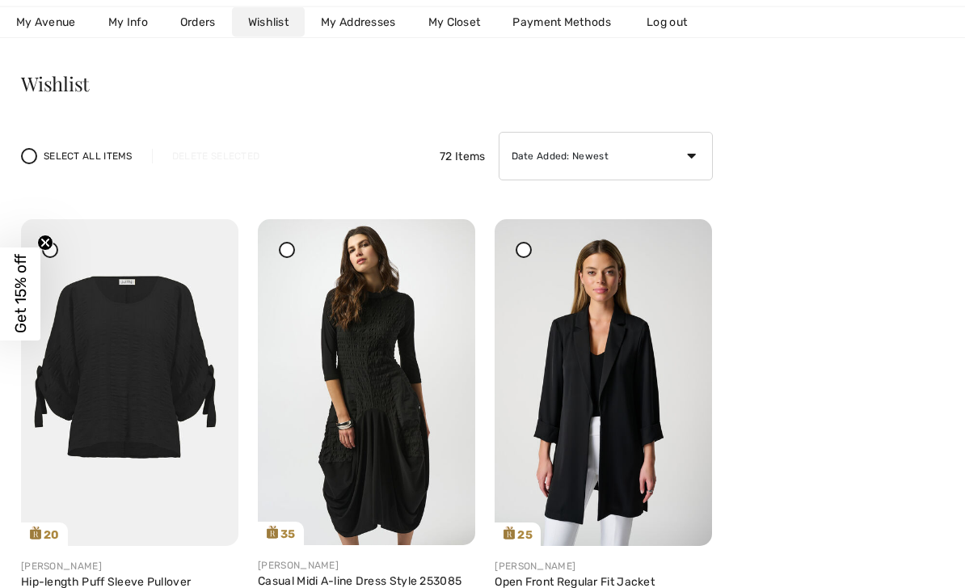
scroll to position [106, 0]
click at [686, 236] on icon at bounding box center [681, 230] width 10 height 11
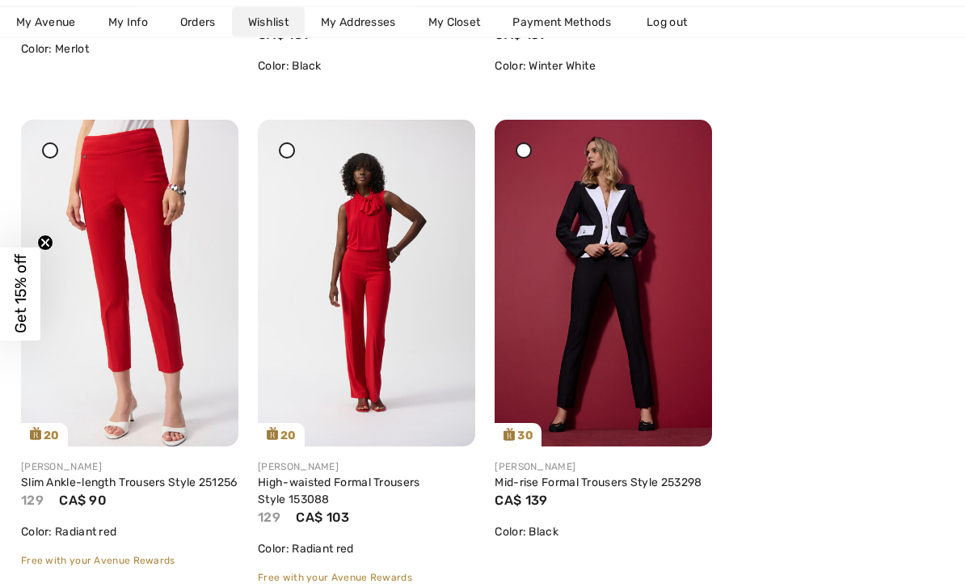
scroll to position [1185, 0]
click at [209, 139] on img at bounding box center [130, 283] width 218 height 326
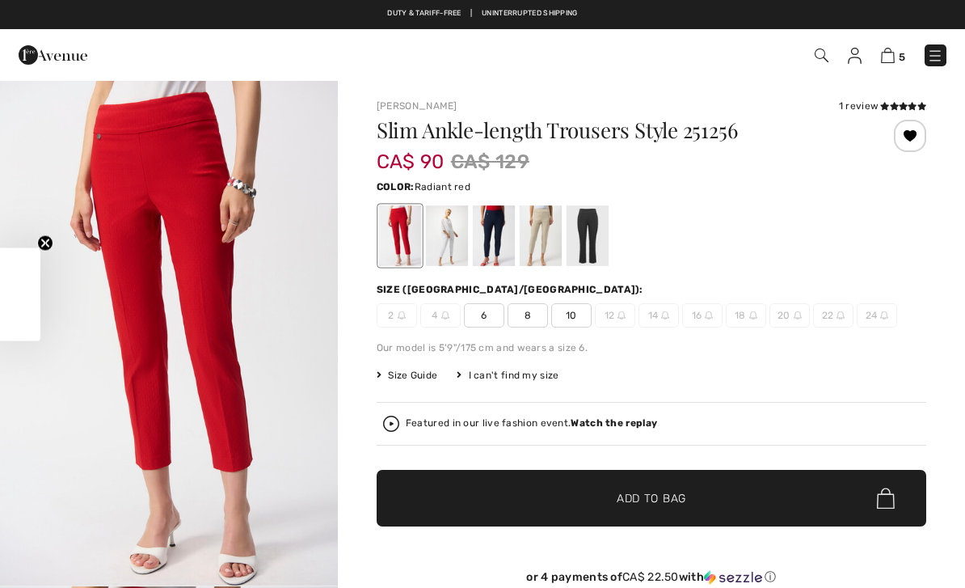
checkbox input "true"
click at [910, 140] on div at bounding box center [910, 136] width 32 height 32
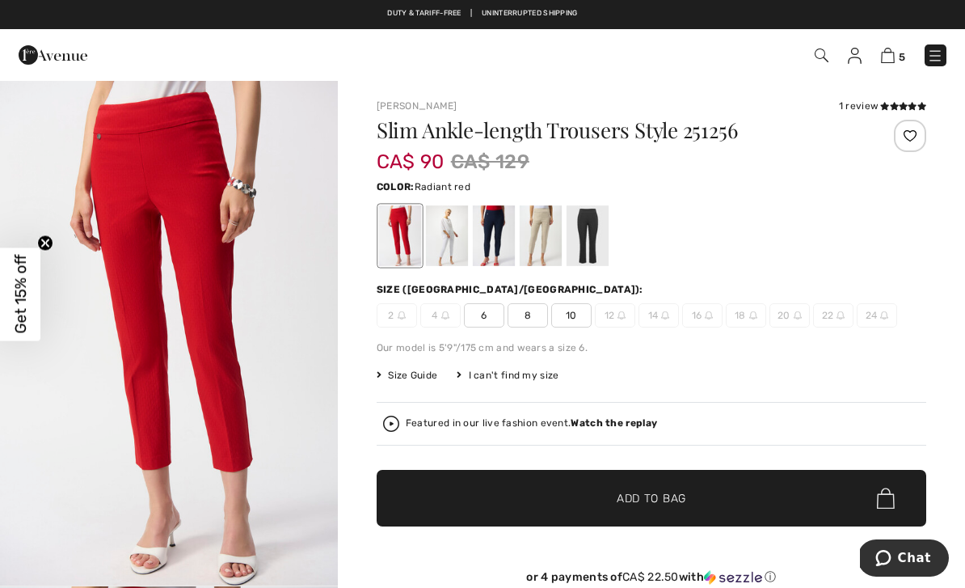
click at [853, 55] on img at bounding box center [855, 56] width 14 height 16
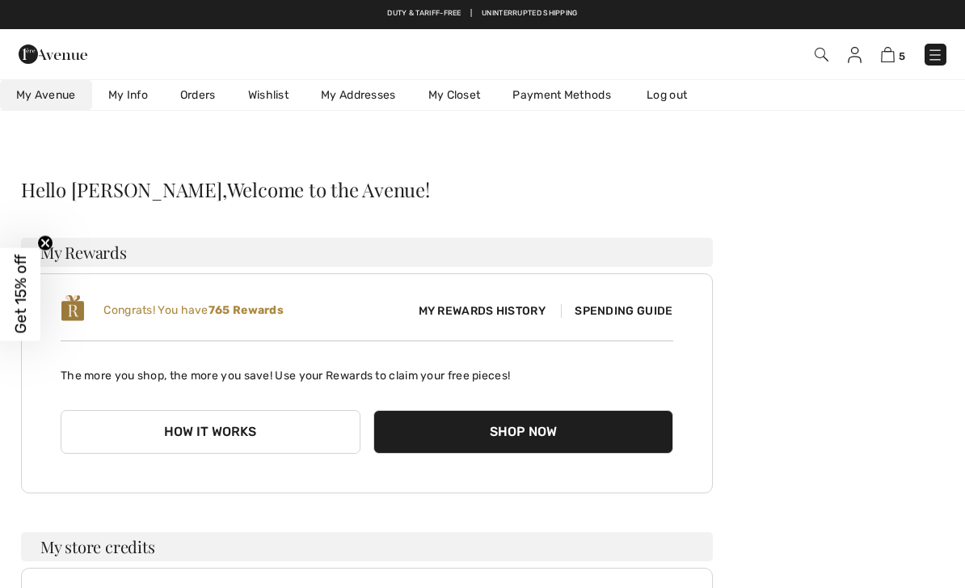
click at [273, 99] on link "Wishlist" at bounding box center [268, 95] width 73 height 30
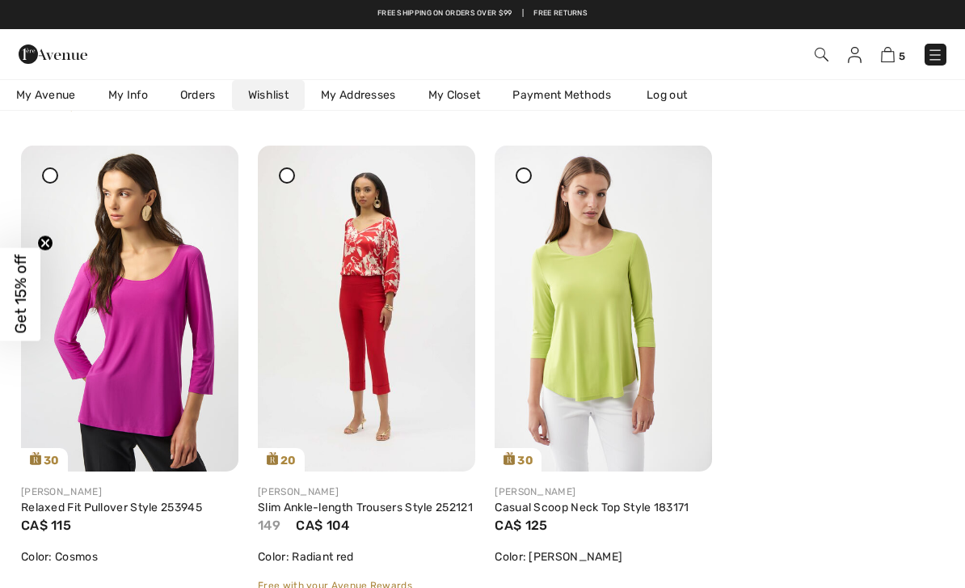
scroll to position [1655, 0]
click at [449, 163] on icon at bounding box center [444, 157] width 10 height 11
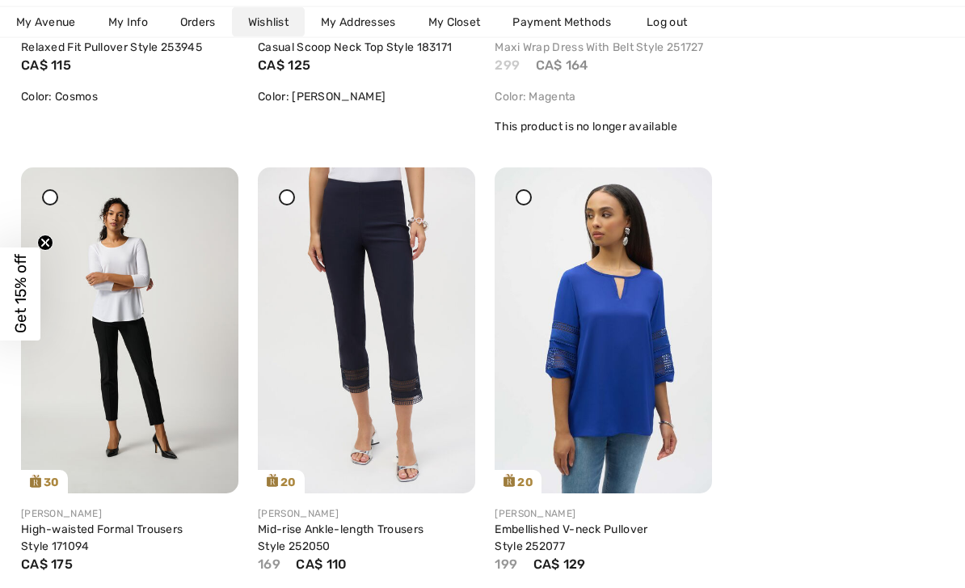
scroll to position [2116, 0]
click at [446, 184] on icon at bounding box center [444, 178] width 10 height 11
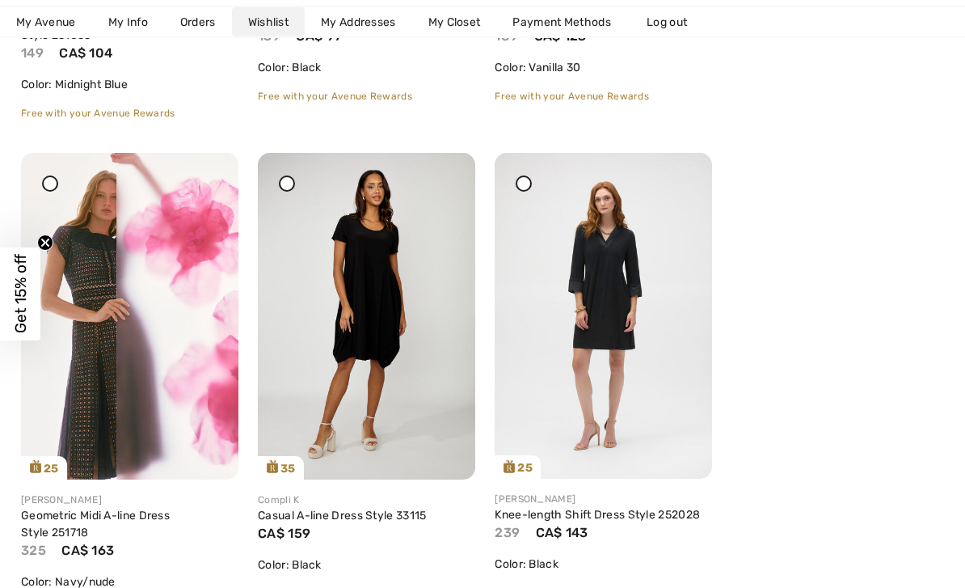
scroll to position [4103, 0]
click at [207, 170] on icon at bounding box center [207, 163] width 10 height 11
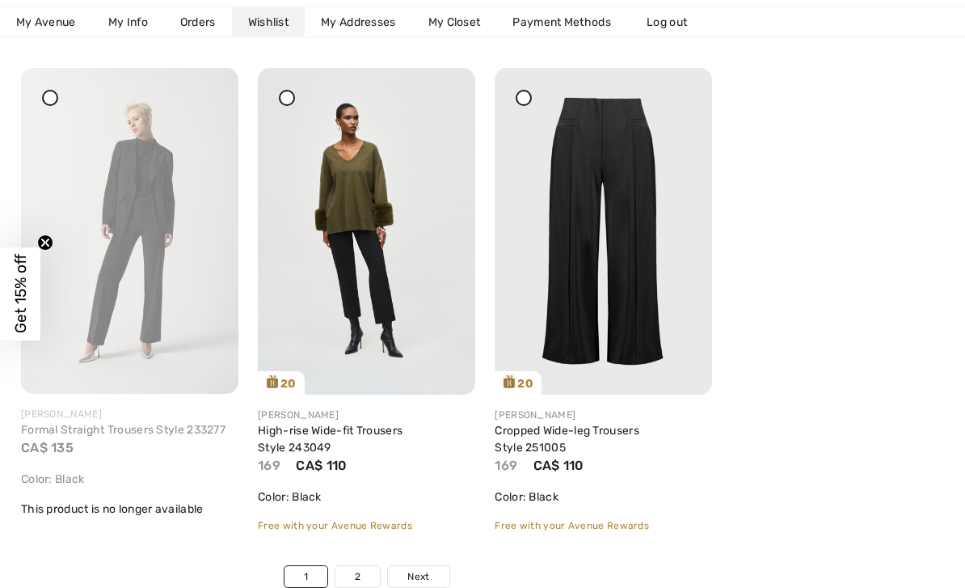
scroll to position [5197, 0]
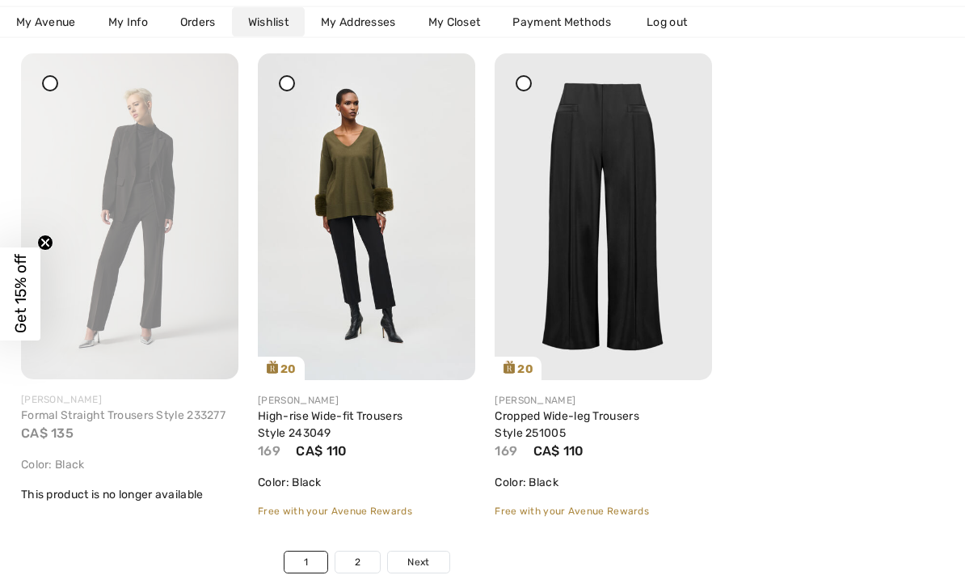
click at [361, 562] on link "2" at bounding box center [358, 562] width 44 height 21
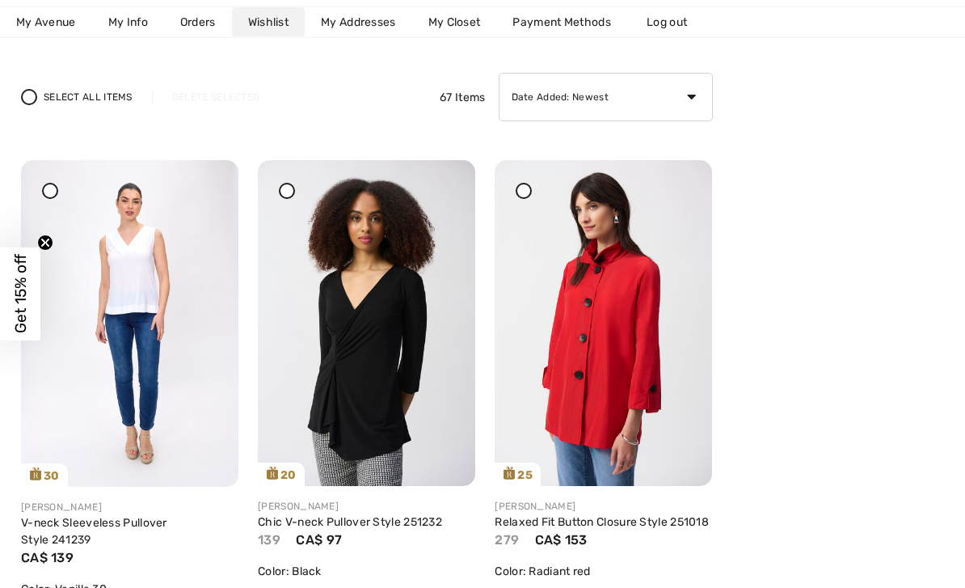
scroll to position [165, 0]
click at [686, 177] on icon at bounding box center [681, 171] width 10 height 11
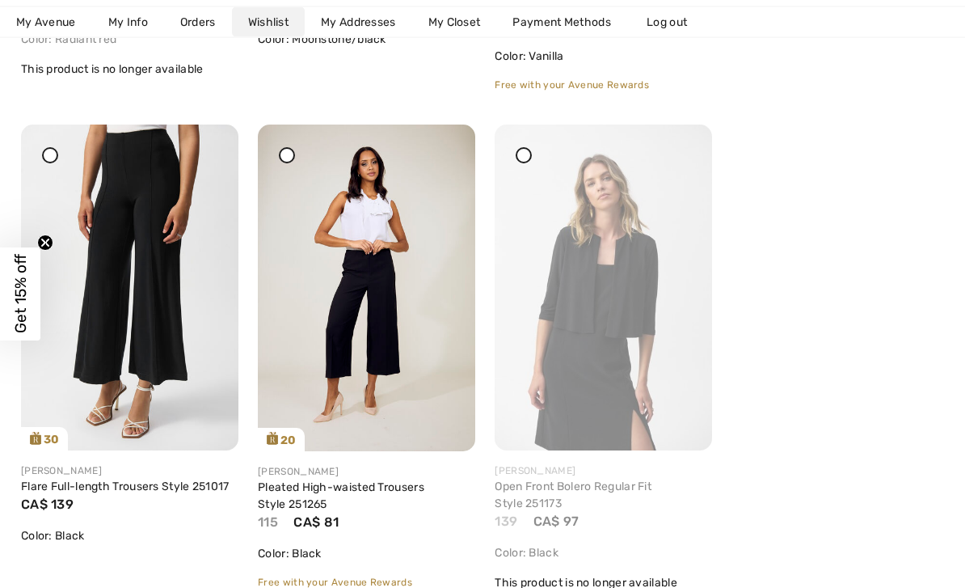
scroll to position [1194, 0]
click at [686, 141] on icon at bounding box center [681, 135] width 10 height 11
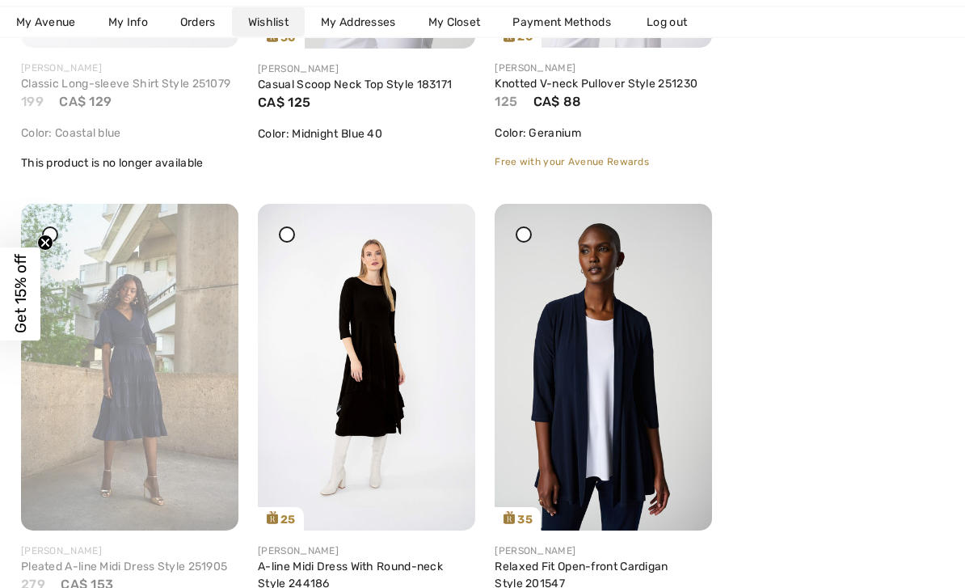
scroll to position [3071, 0]
click at [221, 233] on img at bounding box center [130, 366] width 218 height 327
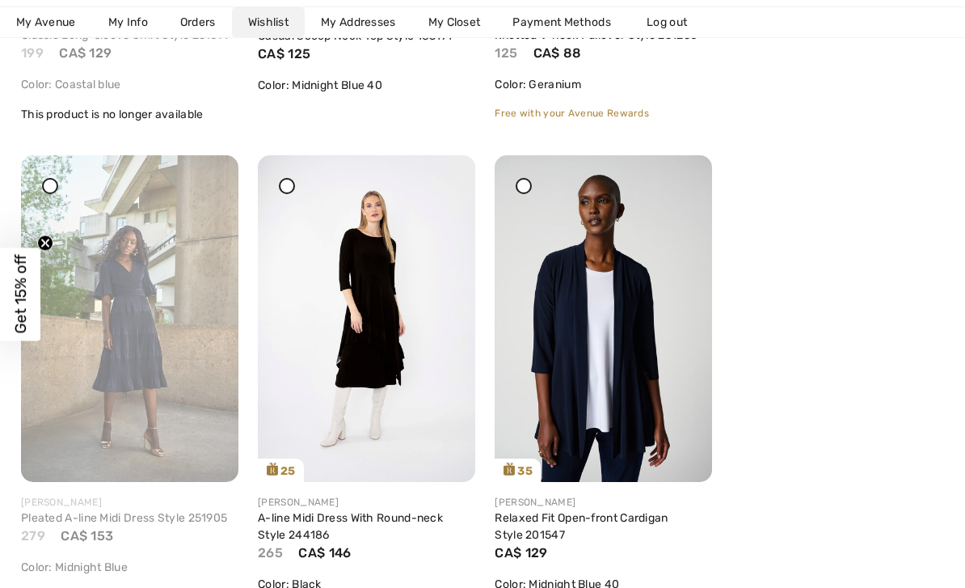
click at [214, 178] on div at bounding box center [207, 166] width 23 height 23
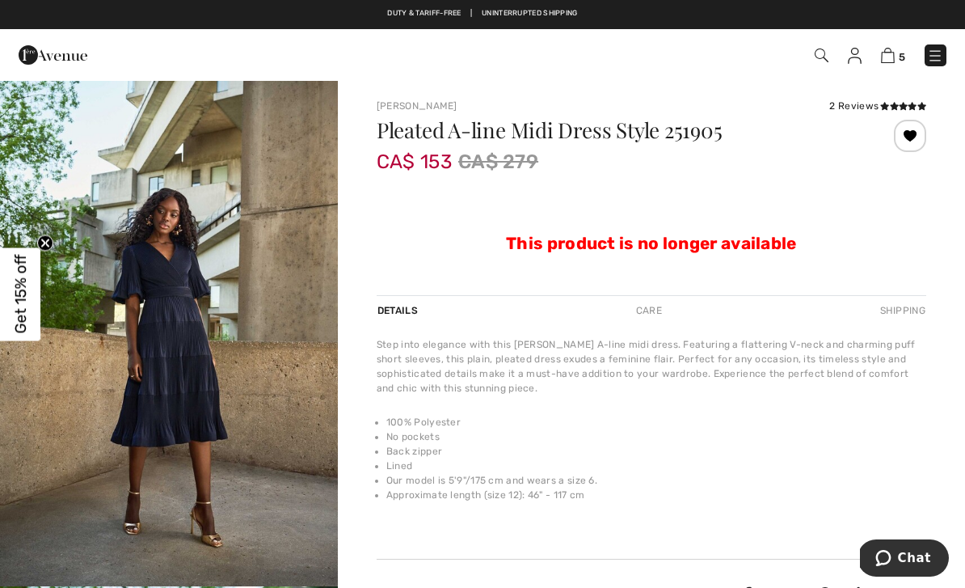
click at [914, 136] on div at bounding box center [910, 136] width 32 height 32
click at [894, 58] on img at bounding box center [888, 55] width 14 height 15
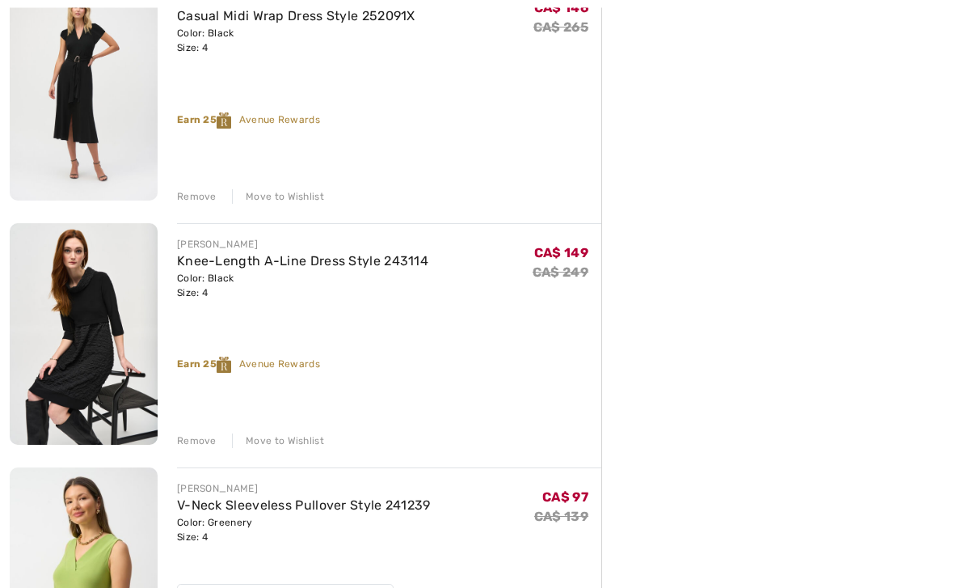
scroll to position [479, 0]
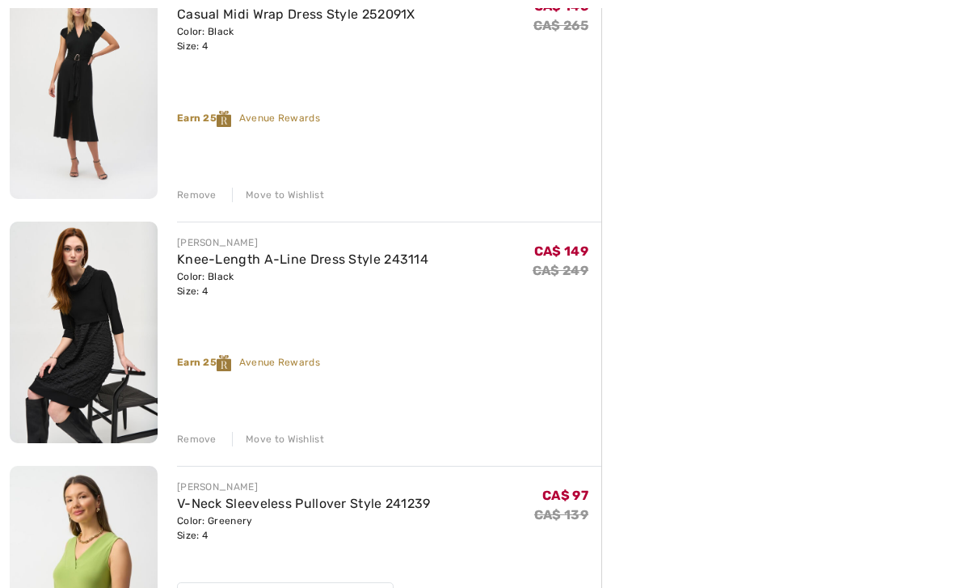
click at [289, 440] on div "Move to Wishlist" at bounding box center [278, 439] width 92 height 15
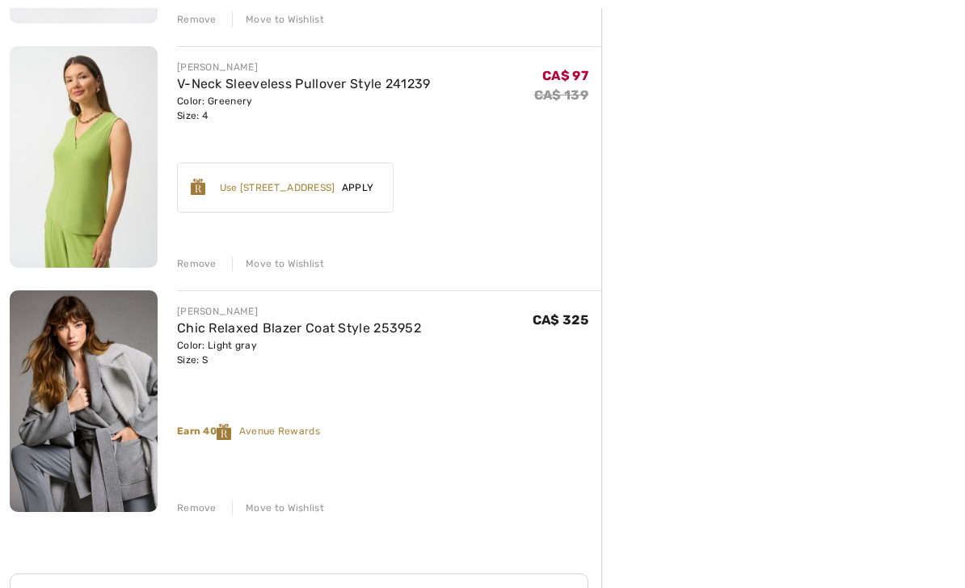
scroll to position [656, 0]
click at [297, 508] on div "Move to Wishlist" at bounding box center [278, 507] width 92 height 15
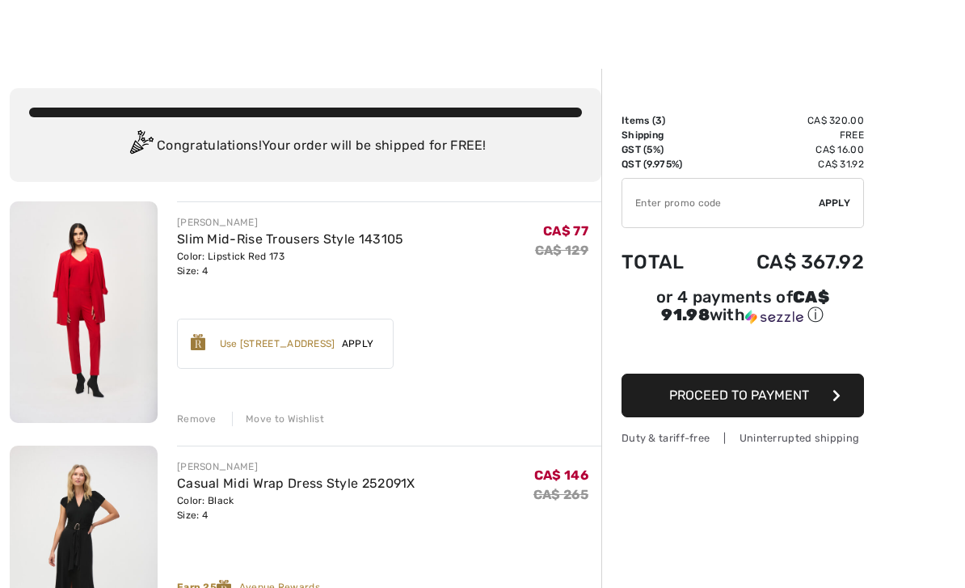
scroll to position [0, 0]
